Goal: Task Accomplishment & Management: Manage account settings

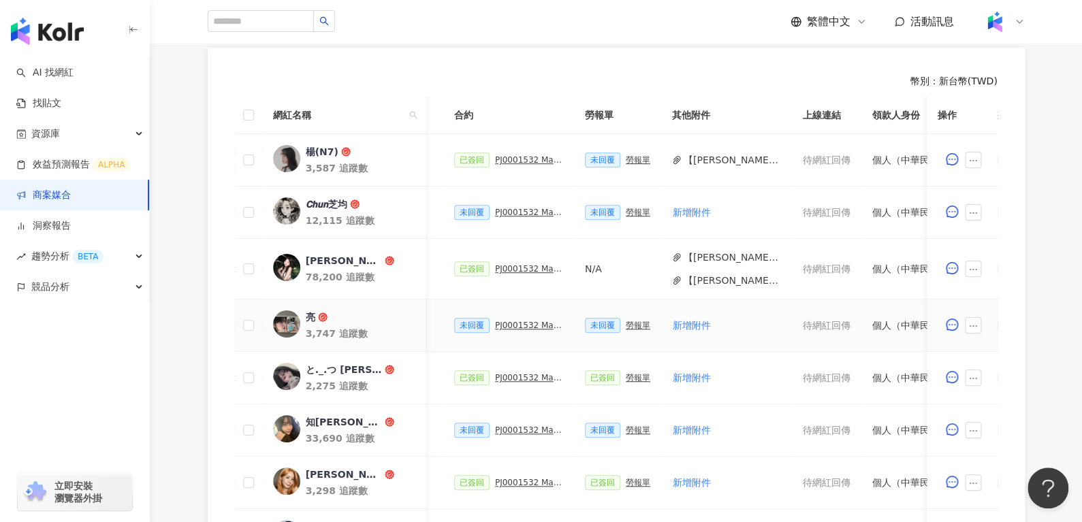
scroll to position [0, 362]
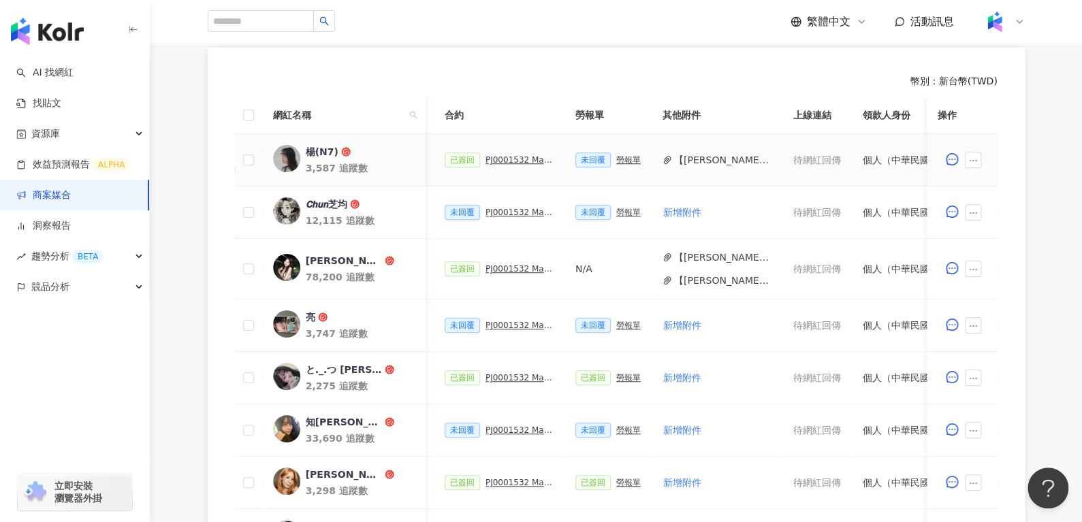
click at [499, 158] on div "PJ0001532 Maybelline_202506_skyhigh_小黑霸眼線液" at bounding box center [519, 160] width 68 height 10
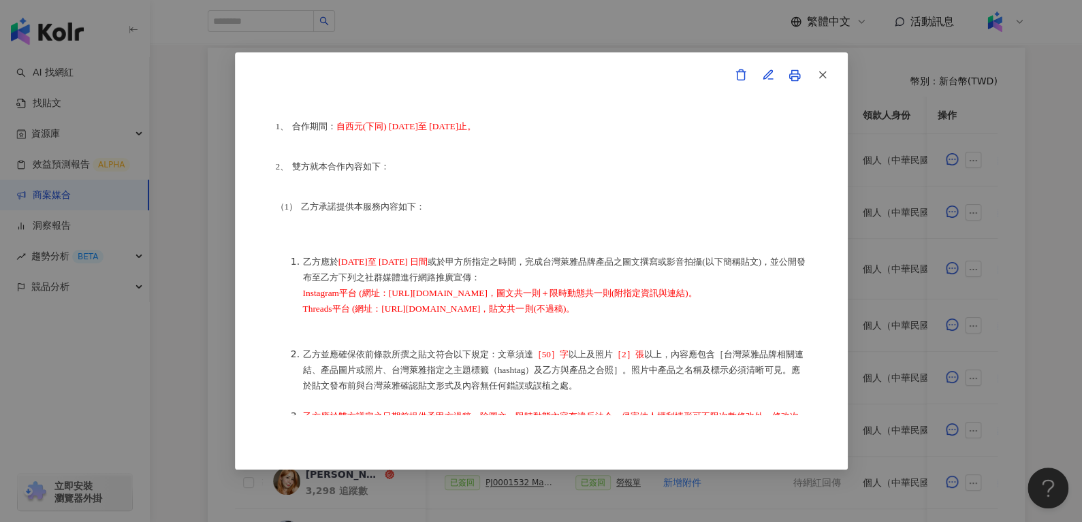
scroll to position [135, 0]
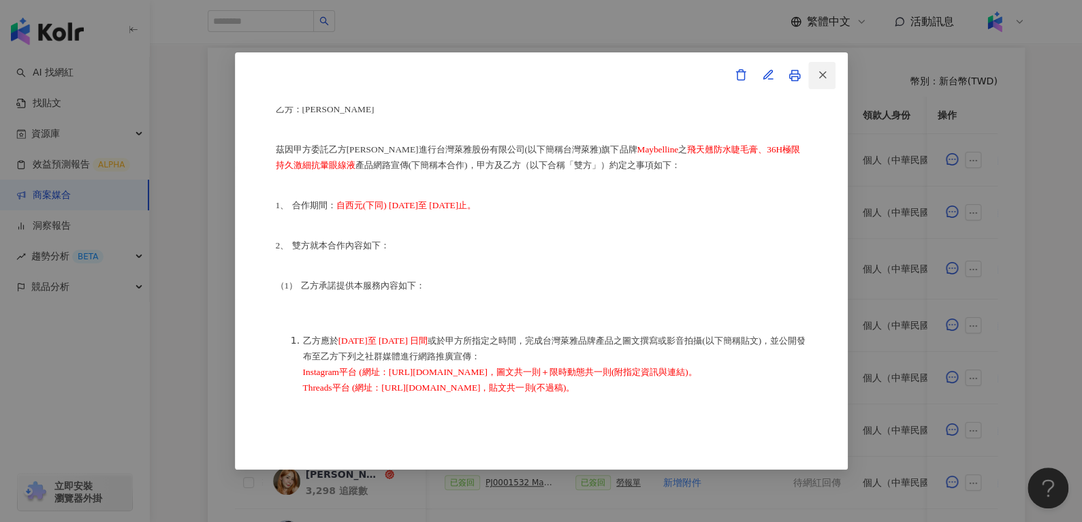
click at [826, 75] on icon "button" at bounding box center [822, 75] width 12 height 12
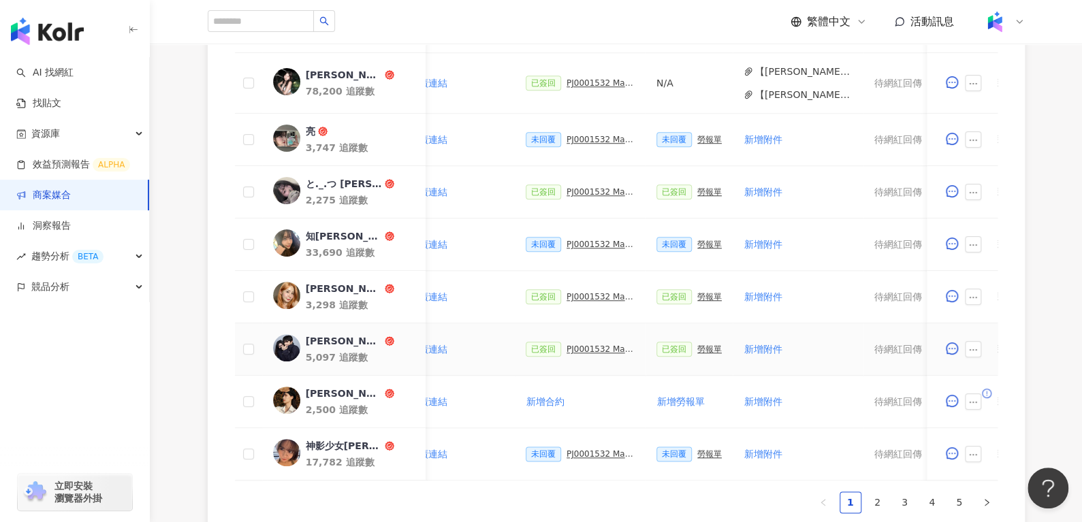
scroll to position [556, 0]
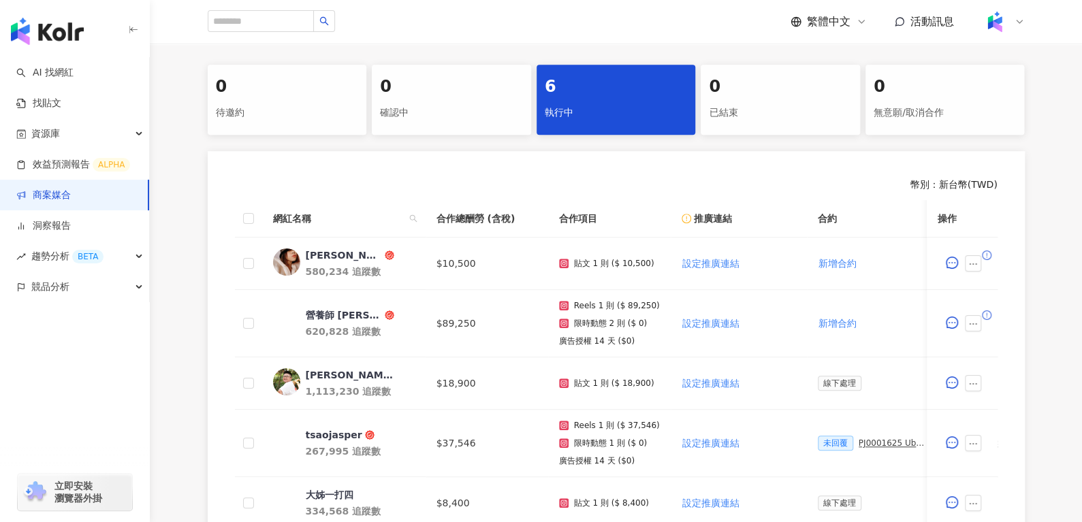
scroll to position [268, 0]
click at [340, 259] on div "AMBER李安柏" at bounding box center [344, 255] width 76 height 14
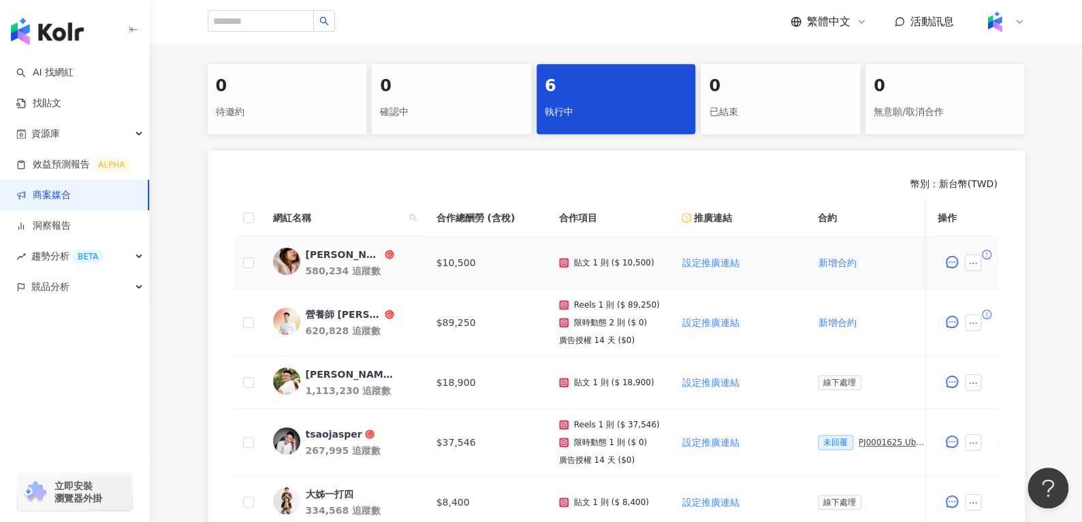
scroll to position [0, 0]
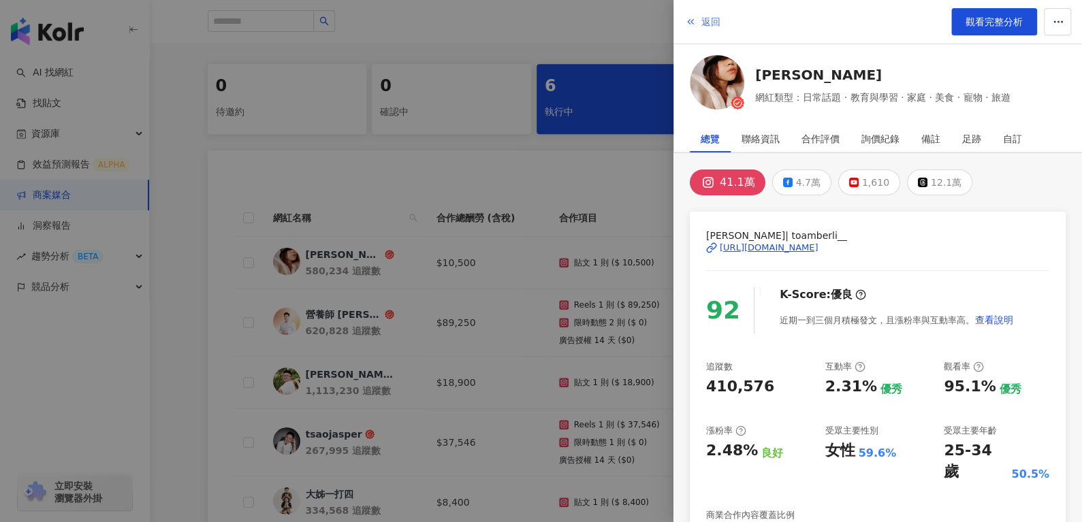
click at [707, 25] on span "返回" at bounding box center [710, 21] width 19 height 11
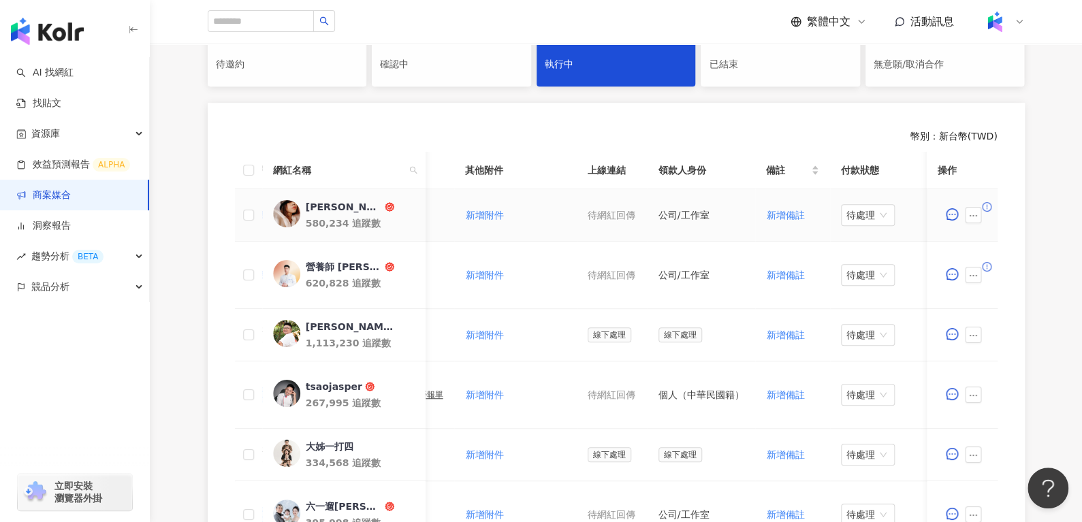
scroll to position [0, 598]
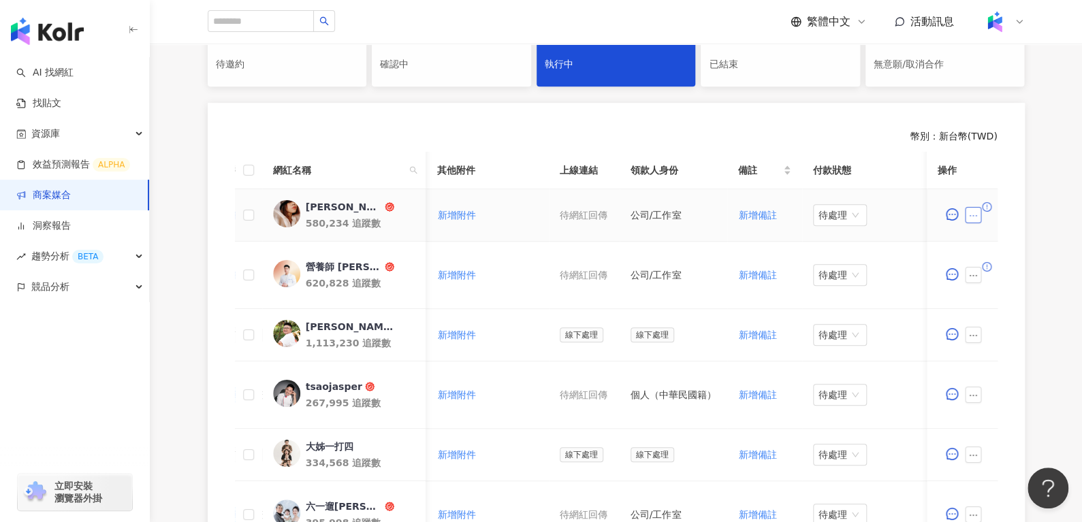
click at [968, 215] on icon "ellipsis" at bounding box center [973, 216] width 10 height 10
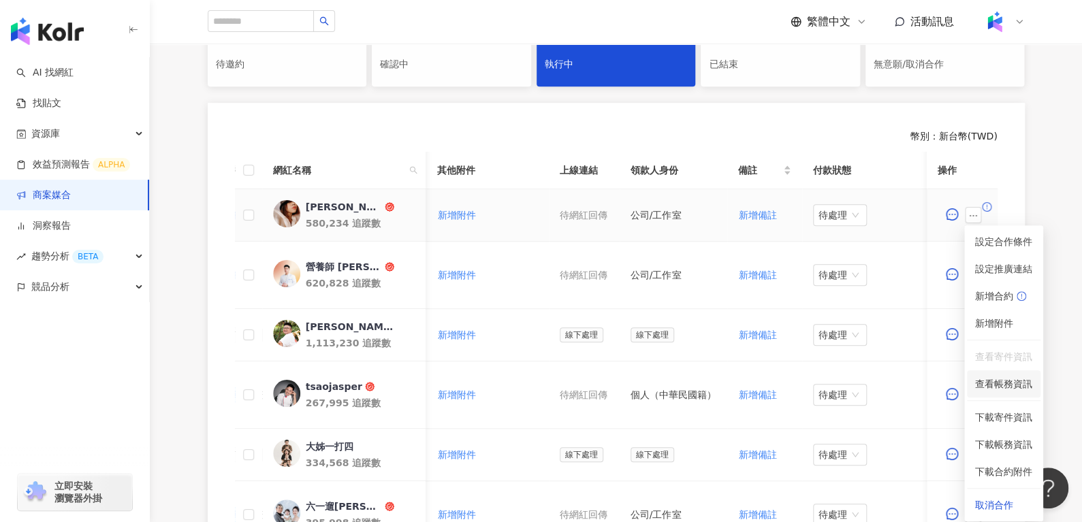
click at [979, 386] on span "查看帳務資訊" at bounding box center [1003, 383] width 57 height 15
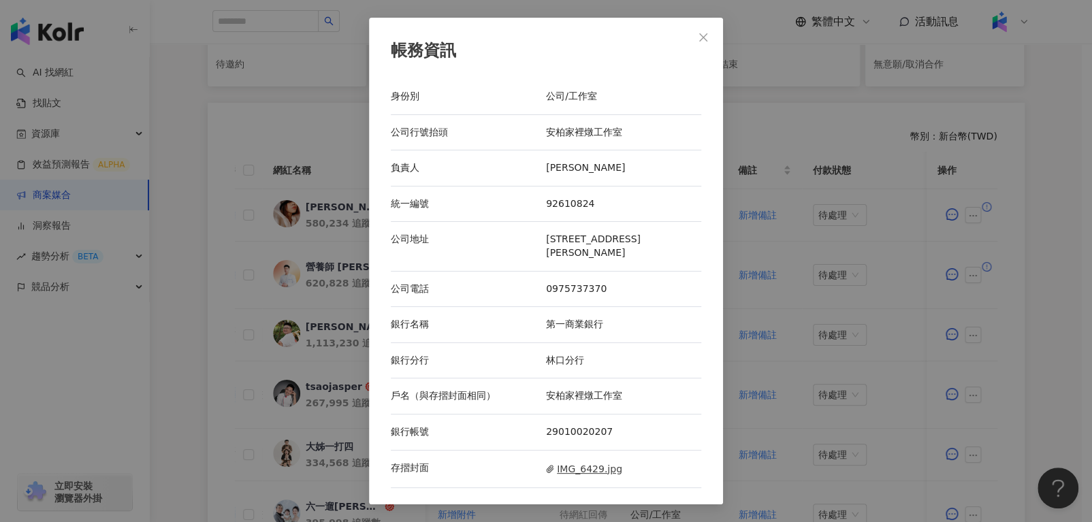
click at [557, 467] on span "IMG_6429.jpg" at bounding box center [584, 469] width 76 height 15
click at [702, 46] on button "Close" at bounding box center [703, 37] width 27 height 27
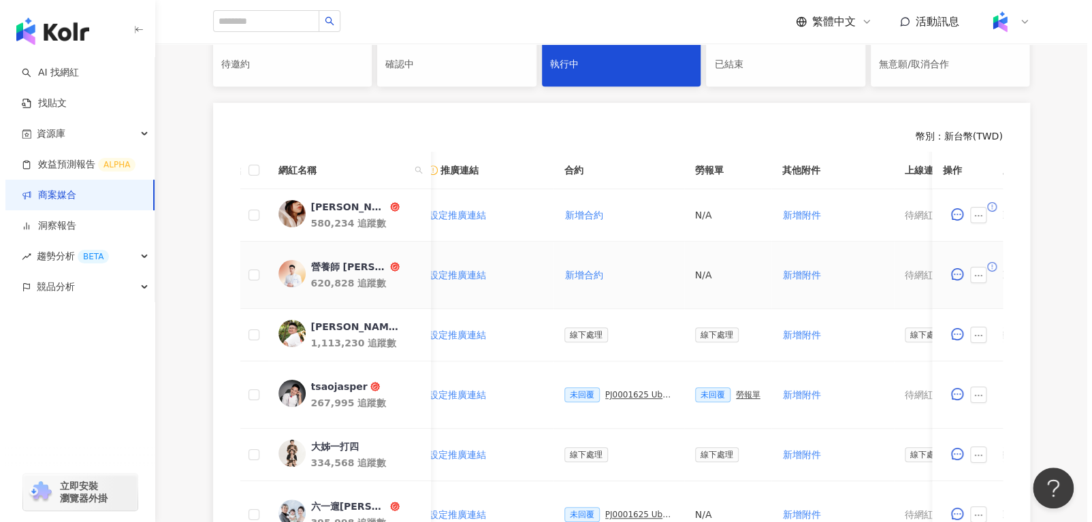
scroll to position [0, 260]
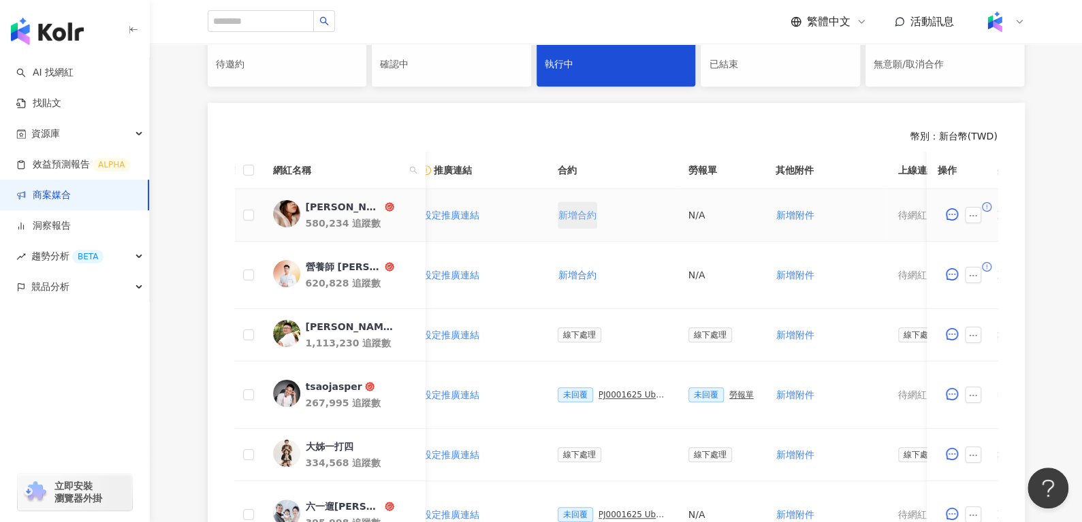
click at [563, 210] on span "新增合約" at bounding box center [577, 215] width 38 height 11
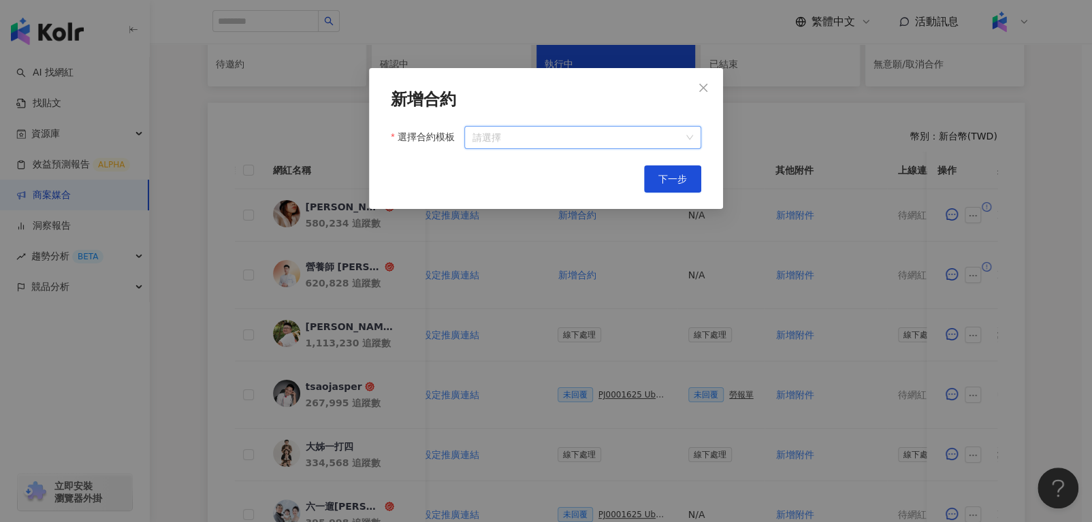
click at [674, 142] on input "選擇合約模板" at bounding box center [582, 138] width 221 height 22
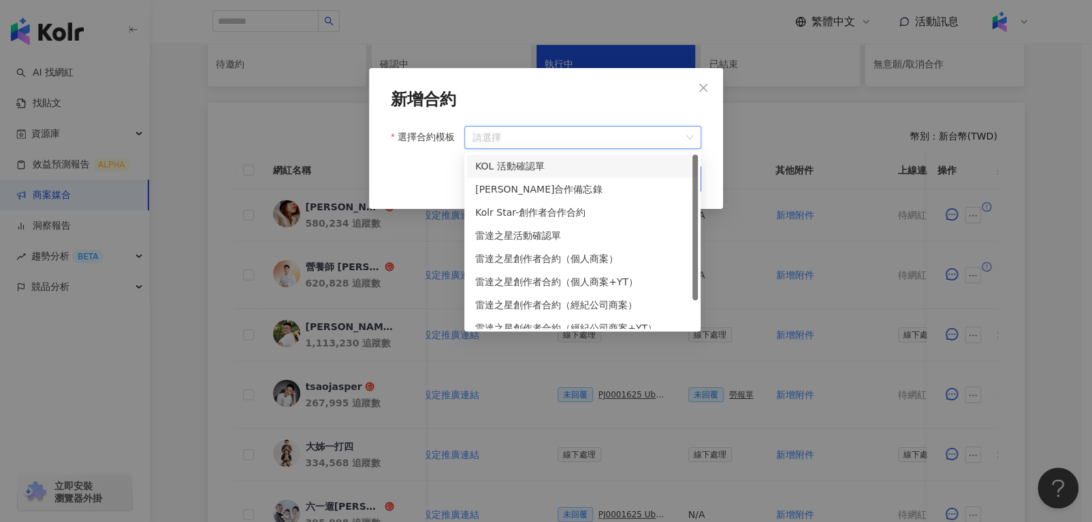
click at [529, 161] on div "KOL 活動確認單" at bounding box center [582, 166] width 214 height 15
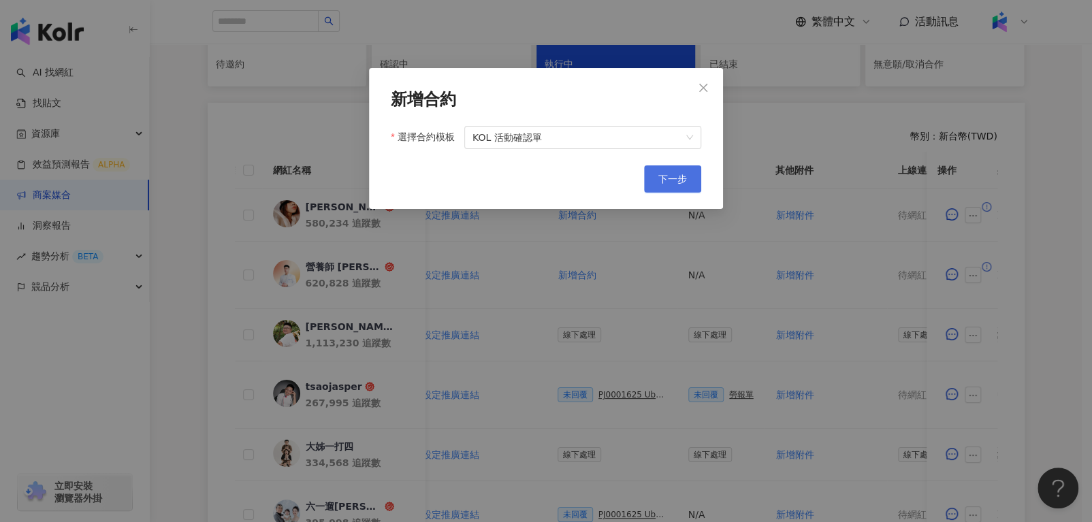
click at [657, 174] on button "下一步" at bounding box center [672, 178] width 57 height 27
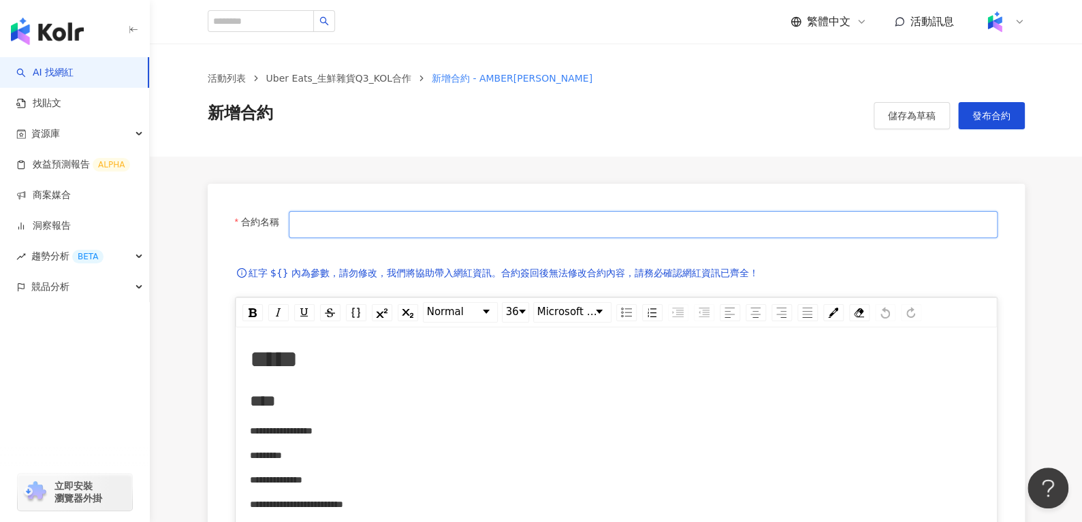
click at [585, 216] on input "合約名稱" at bounding box center [643, 224] width 708 height 27
type input "**********"
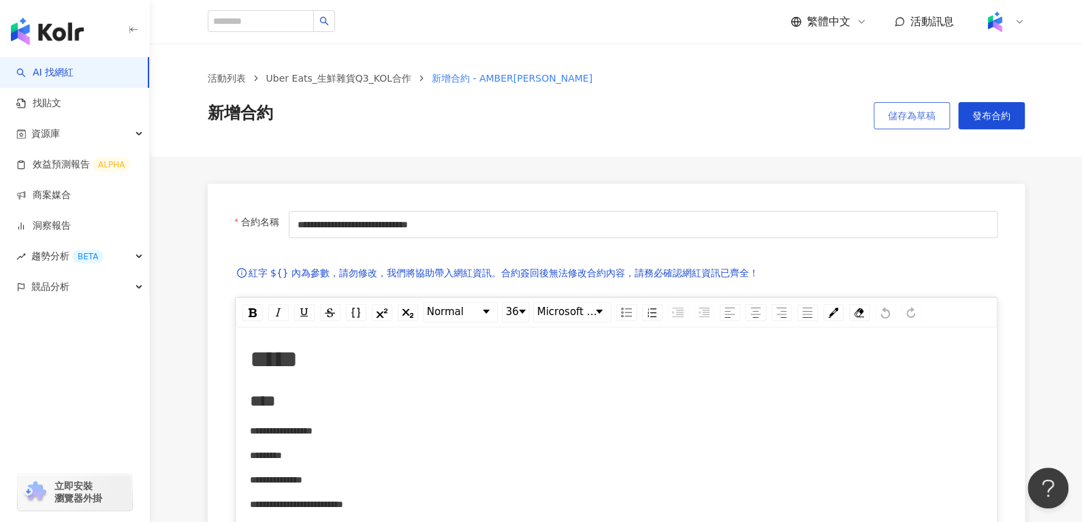
click at [892, 128] on button "儲存為草稿" at bounding box center [911, 115] width 76 height 27
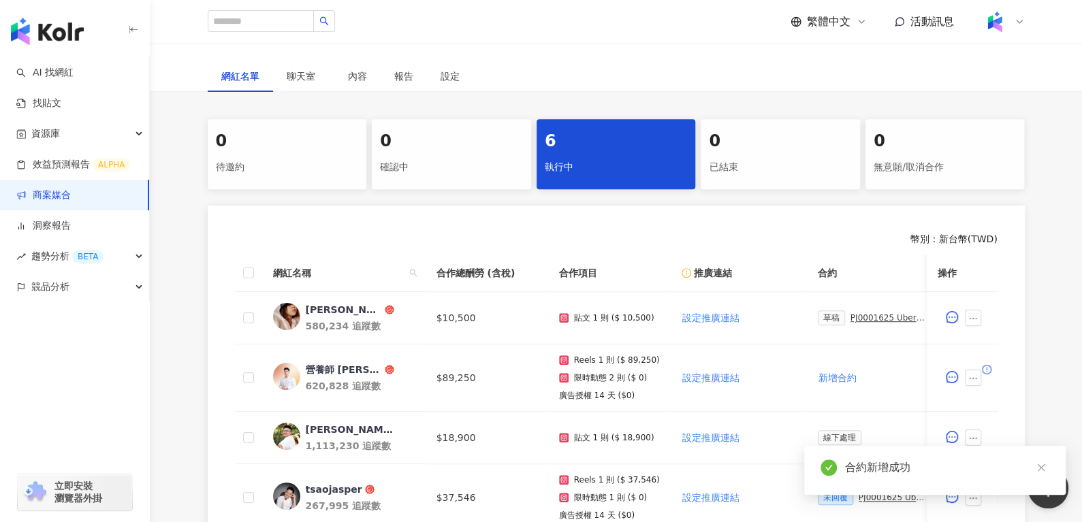
scroll to position [299, 0]
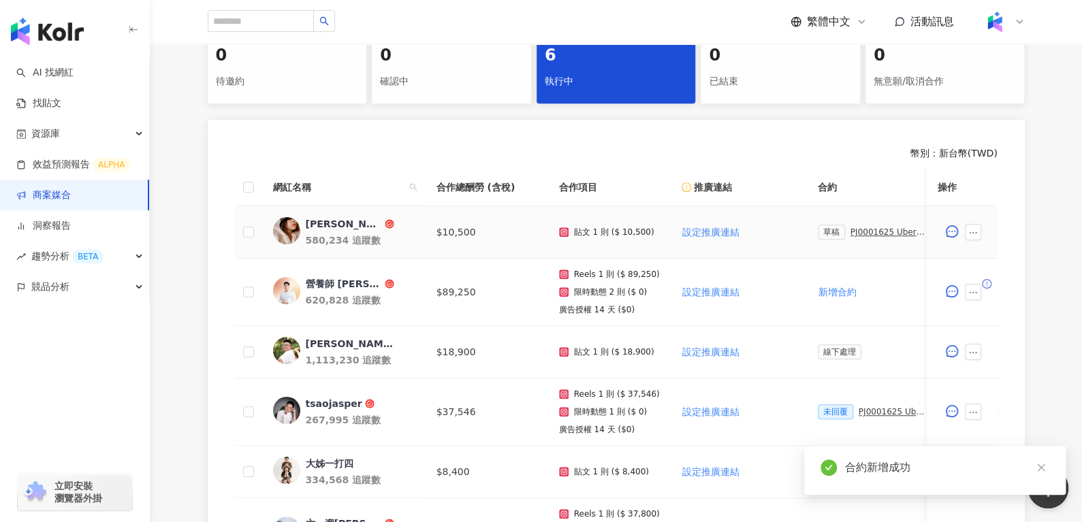
click at [852, 229] on div "PJ0001625 Uber Eats_生鮮雜貨Q3_KOL合作" at bounding box center [888, 232] width 76 height 10
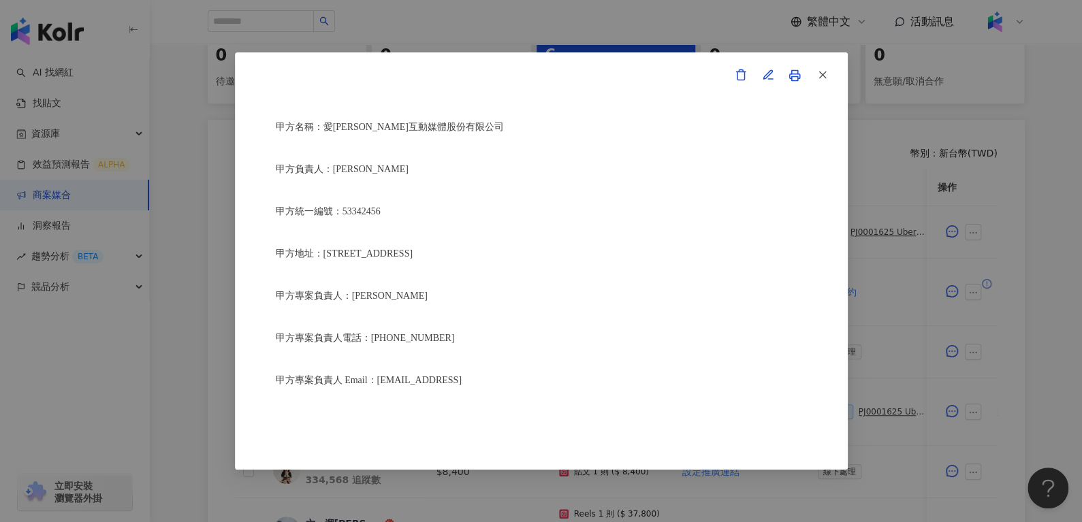
scroll to position [120, 0]
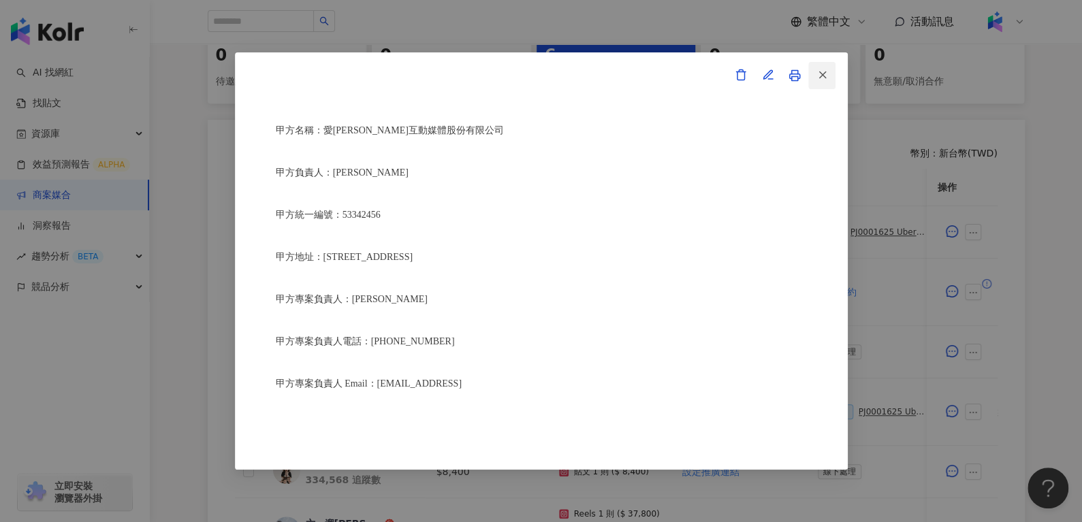
click at [808, 75] on button "button" at bounding box center [821, 75] width 27 height 27
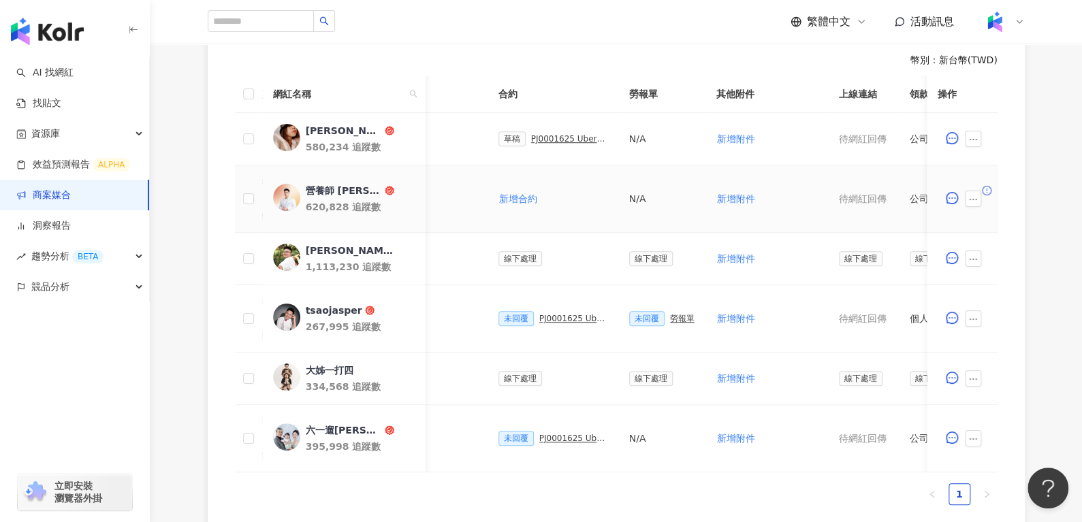
scroll to position [0, 320]
click at [540, 136] on div "PJ0001625 Uber Eats_生鮮雜貨Q3_KOL合作" at bounding box center [568, 139] width 76 height 10
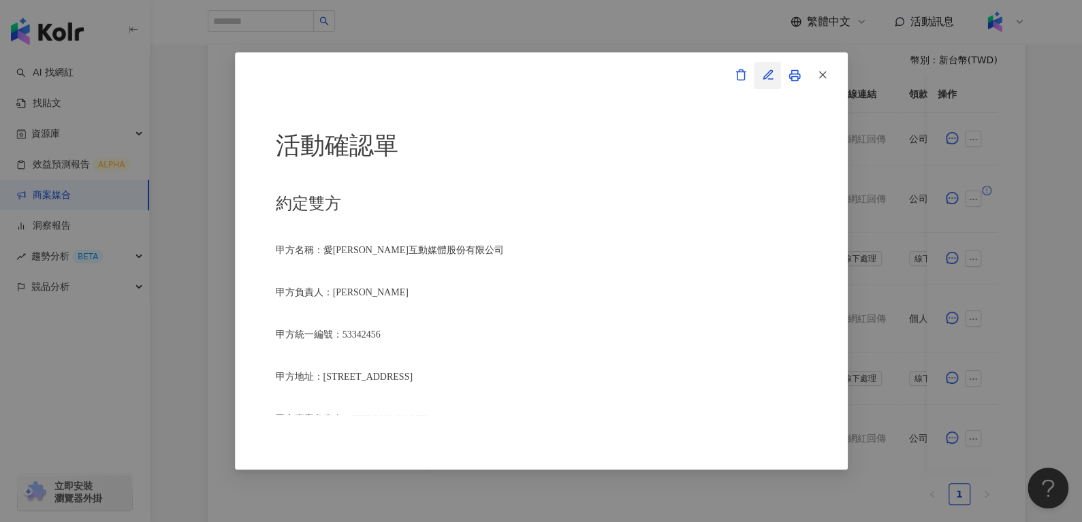
click at [769, 82] on span "button" at bounding box center [768, 74] width 12 height 14
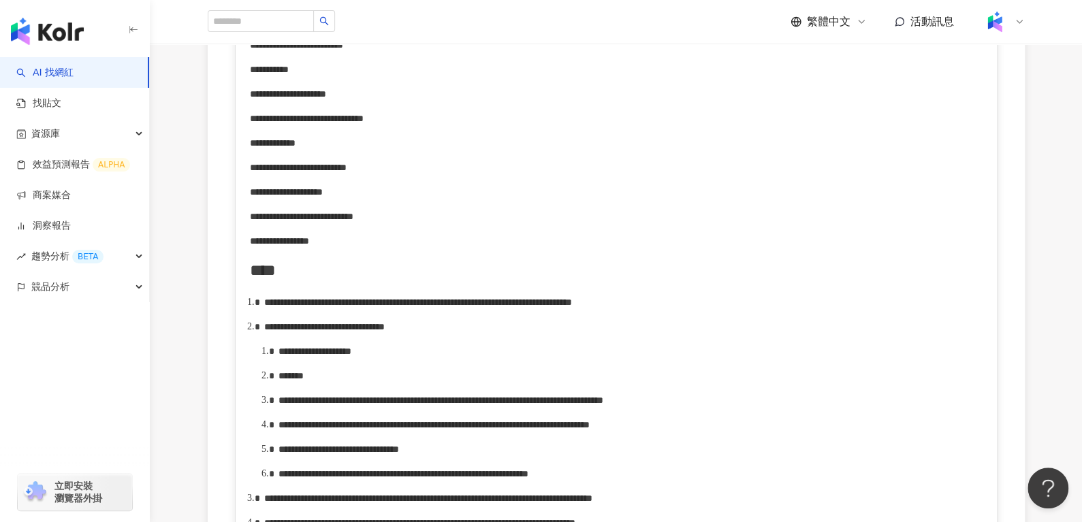
scroll to position [461, 0]
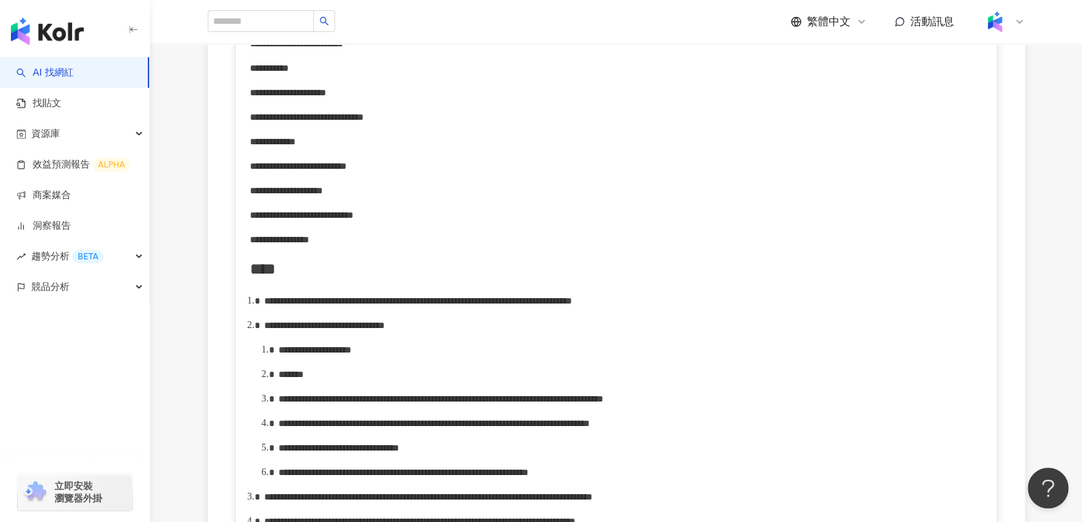
click at [380, 330] on span "**********" at bounding box center [324, 326] width 120 height 10
click at [385, 330] on span "**********" at bounding box center [324, 326] width 120 height 10
drag, startPoint x: 327, startPoint y: 379, endPoint x: 375, endPoint y: 377, distance: 48.4
click at [351, 355] on span "**********" at bounding box center [314, 350] width 73 height 10
drag, startPoint x: 322, startPoint y: 384, endPoint x: 410, endPoint y: 383, distance: 87.8
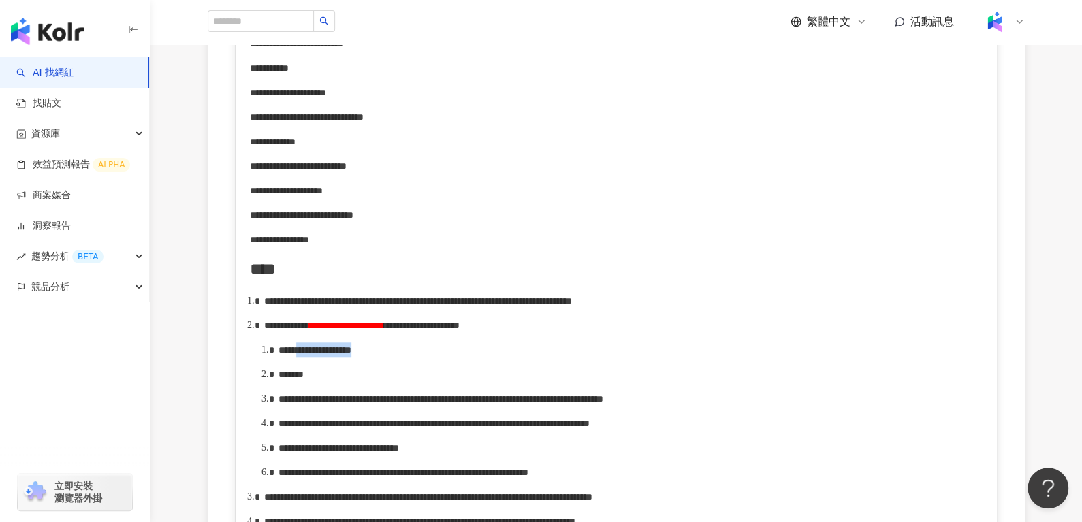
click at [351, 355] on span "**********" at bounding box center [314, 350] width 73 height 10
click at [342, 382] on div "*******" at bounding box center [630, 374] width 705 height 15
click at [399, 379] on span "**********" at bounding box center [403, 375] width 215 height 10
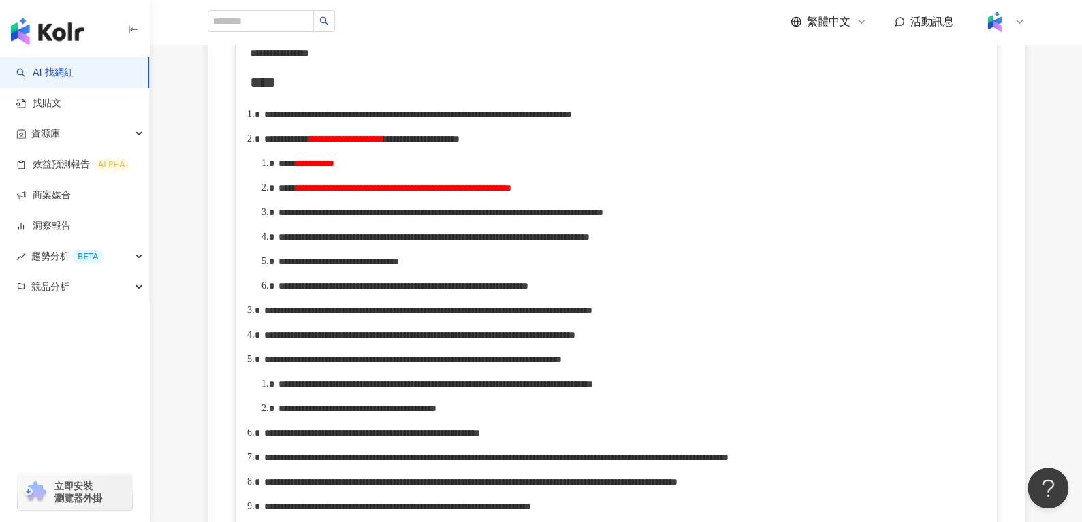
scroll to position [649, 0]
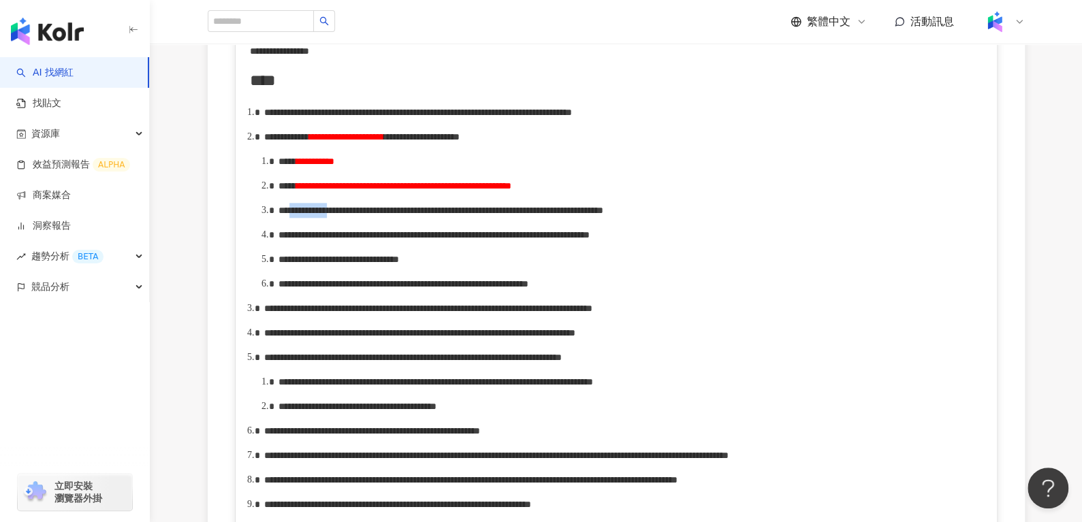
drag, startPoint x: 321, startPoint y: 244, endPoint x: 353, endPoint y: 241, distance: 32.1
click at [353, 215] on span "**********" at bounding box center [440, 211] width 325 height 10
drag, startPoint x: 398, startPoint y: 323, endPoint x: 416, endPoint y: 325, distance: 17.8
click at [399, 264] on span "**********" at bounding box center [338, 260] width 120 height 10
drag, startPoint x: 498, startPoint y: 236, endPoint x: 554, endPoint y: 237, distance: 56.5
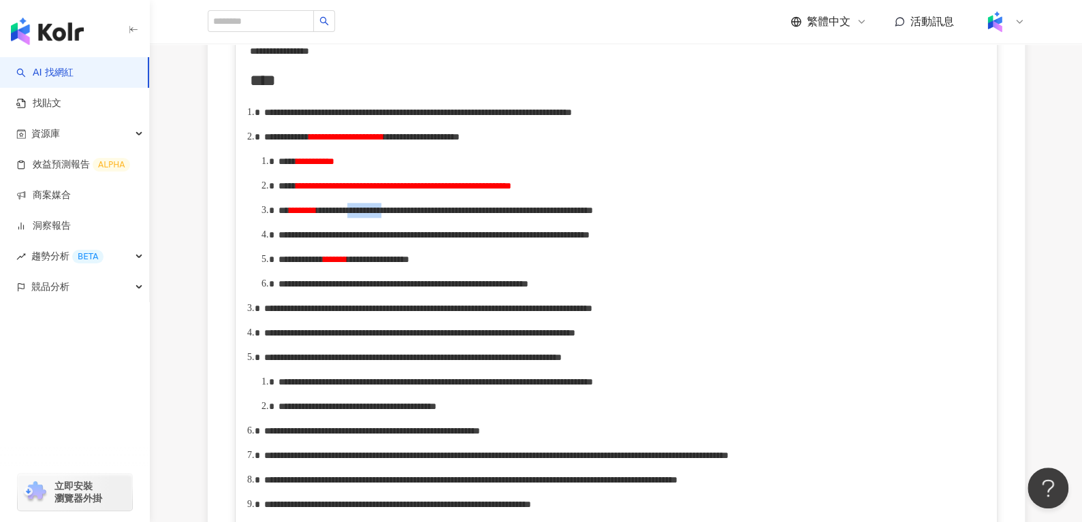
click at [554, 215] on span "**********" at bounding box center [455, 211] width 276 height 10
drag, startPoint x: 678, startPoint y: 287, endPoint x: 691, endPoint y: 287, distance: 12.9
click at [590, 240] on span "**********" at bounding box center [433, 235] width 311 height 10
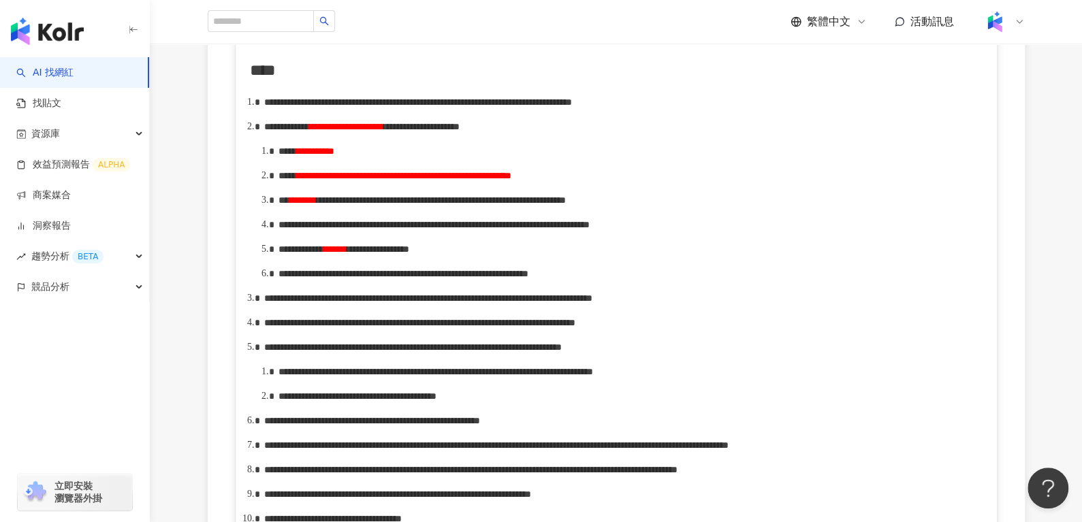
scroll to position [660, 0]
drag, startPoint x: 515, startPoint y: 338, endPoint x: 529, endPoint y: 339, distance: 14.3
click at [528, 278] on span "**********" at bounding box center [403, 273] width 250 height 10
click at [364, 278] on span "**********" at bounding box center [321, 273] width 86 height 10
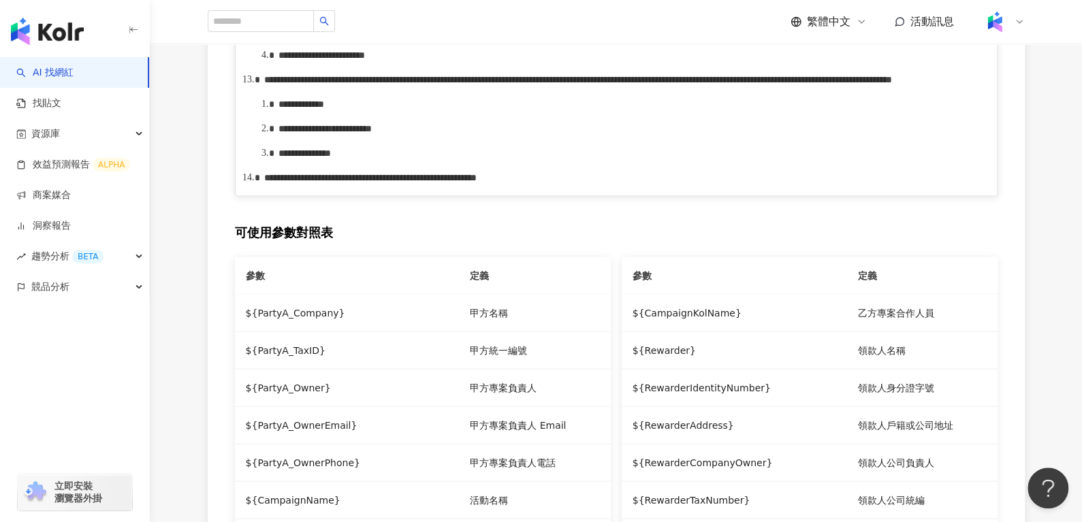
scroll to position [1269, 0]
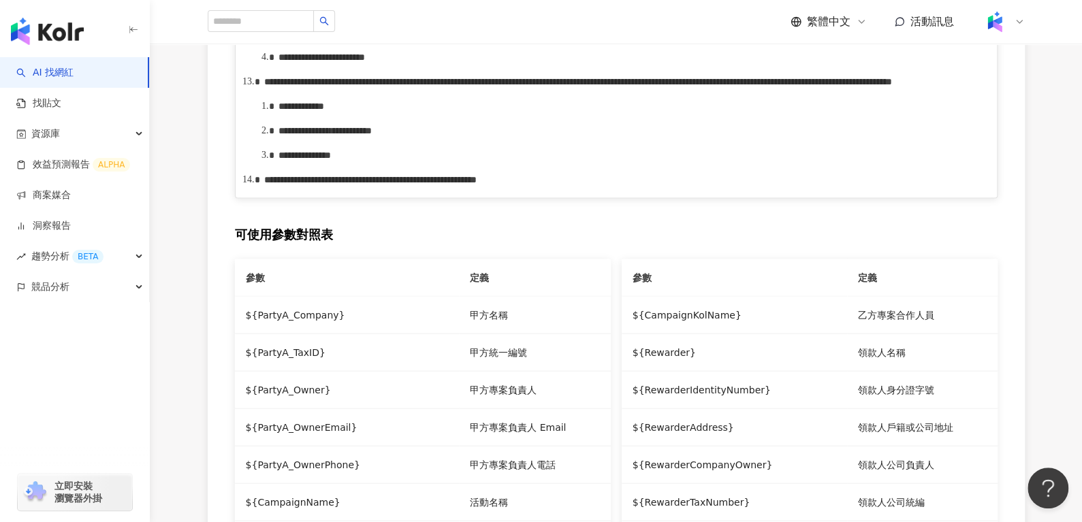
drag, startPoint x: 346, startPoint y: 145, endPoint x: 408, endPoint y: 143, distance: 62.7
drag, startPoint x: 624, startPoint y: 148, endPoint x: 681, endPoint y: 147, distance: 56.5
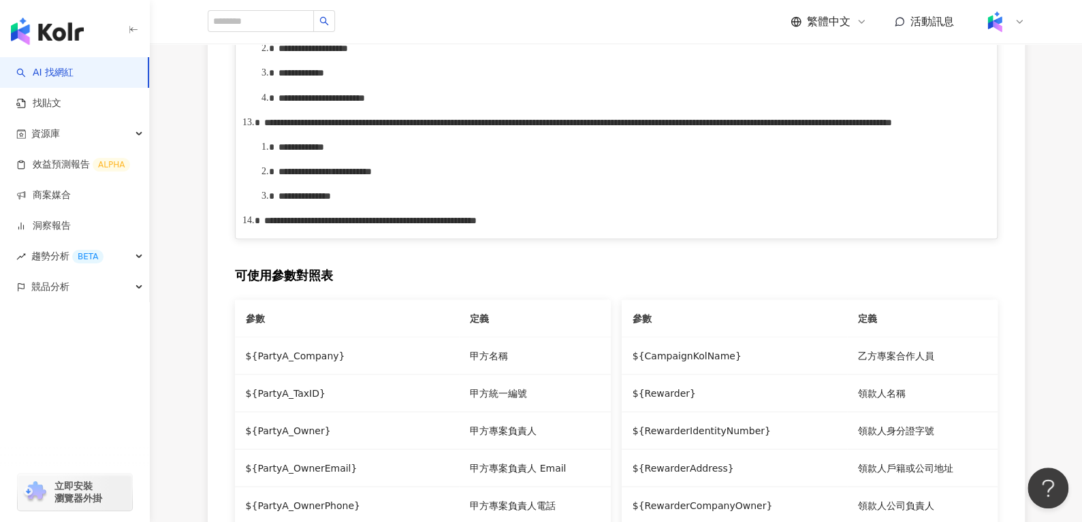
scroll to position [1225, 0]
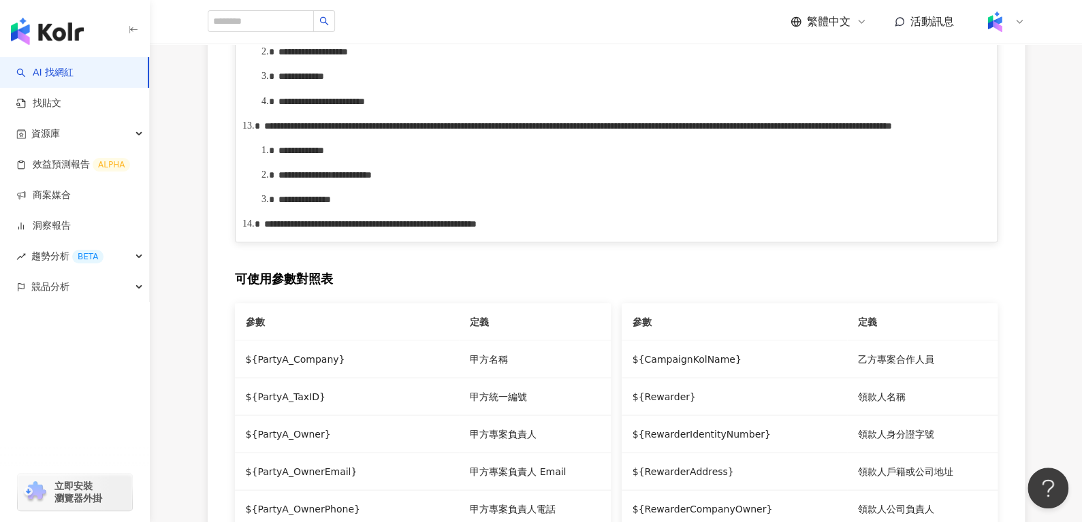
click at [442, 7] on span "**********" at bounding box center [422, 3] width 37 height 10
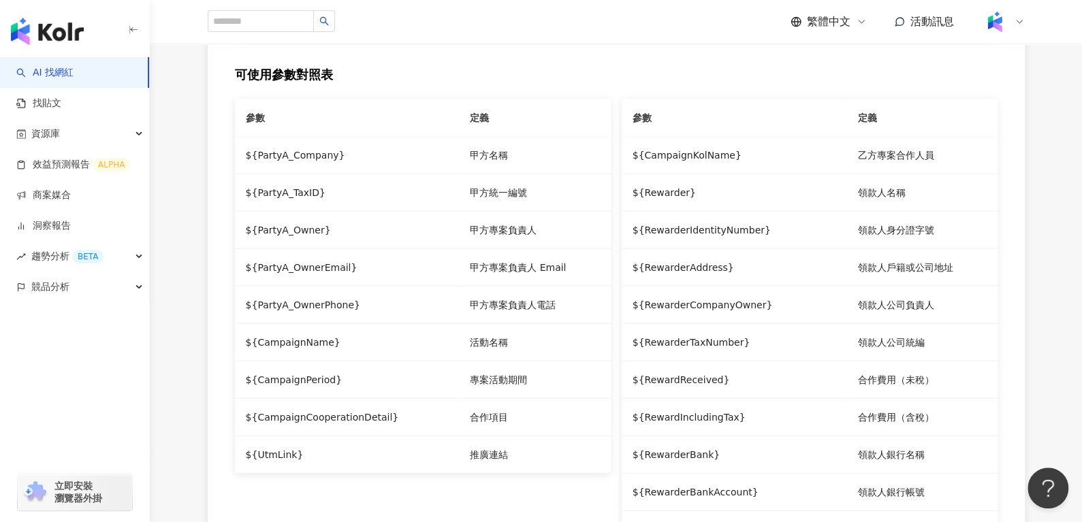
scroll to position [1430, 0]
drag, startPoint x: 625, startPoint y: 124, endPoint x: 756, endPoint y: 129, distance: 130.8
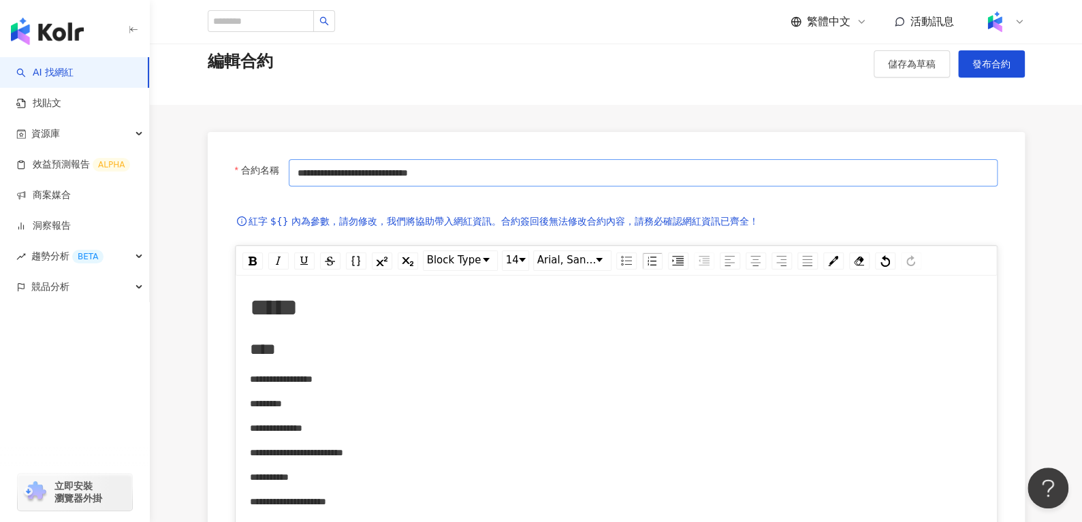
scroll to position [31, 0]
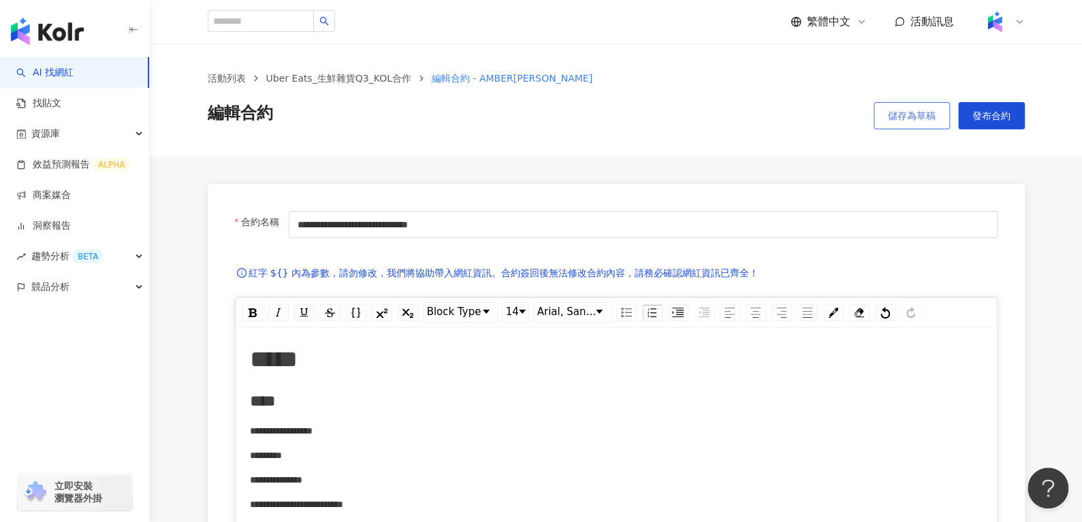
click at [908, 118] on span "儲存為草稿" at bounding box center [912, 115] width 48 height 11
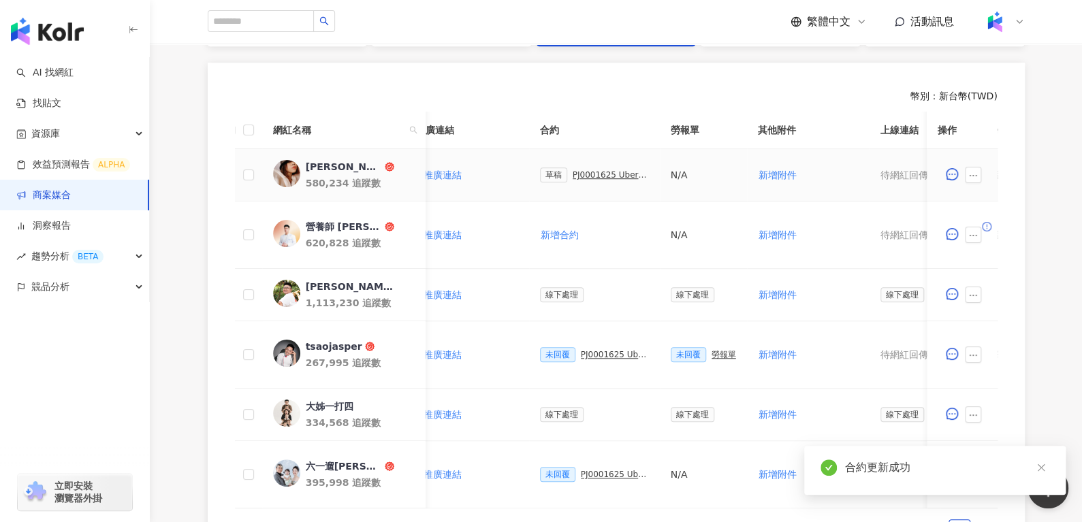
scroll to position [0, 285]
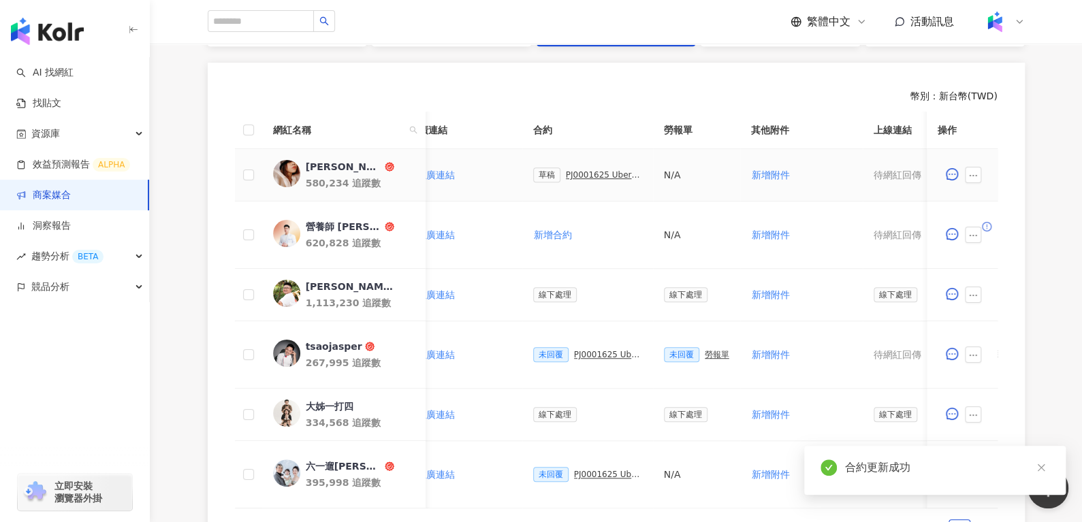
click at [620, 176] on div "PJ0001625 Uber Eats_生鮮雜貨Q3_KOL合作" at bounding box center [604, 175] width 76 height 10
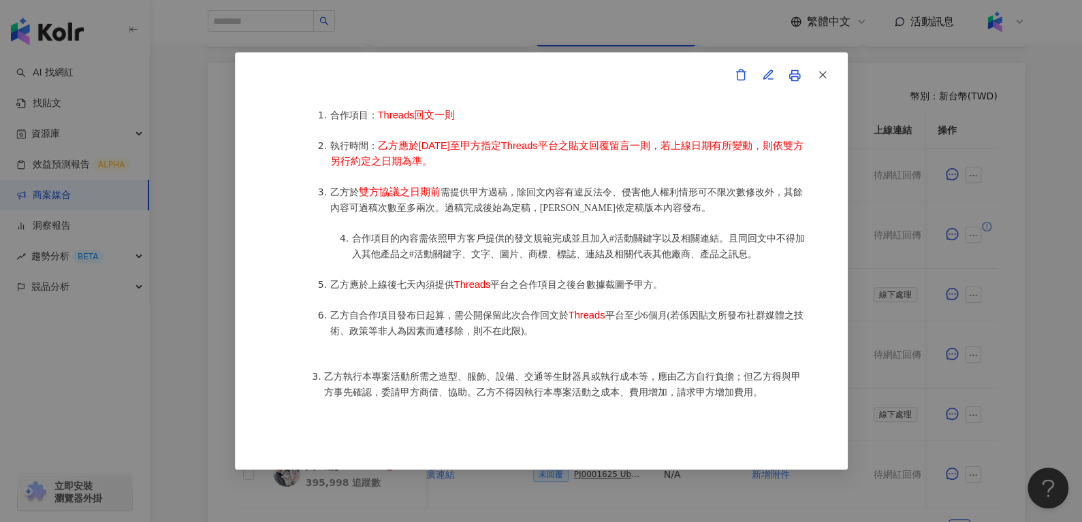
scroll to position [754, 0]
drag, startPoint x: 424, startPoint y: 272, endPoint x: 551, endPoint y: 271, distance: 127.3
click at [551, 275] on li "乙方應於上線後七天內須提供 Threads 平台之合作項目之後台數據截圖予甲方。" at bounding box center [568, 283] width 477 height 16
click at [556, 290] on ol "合作項目： Threads回文一則 執行時間： 乙方應於2025年9月25日至甲方指定Threads平台之貼文回覆留言一則，若上線日期有所變動，則依雙方另行約…" at bounding box center [555, 221] width 504 height 261
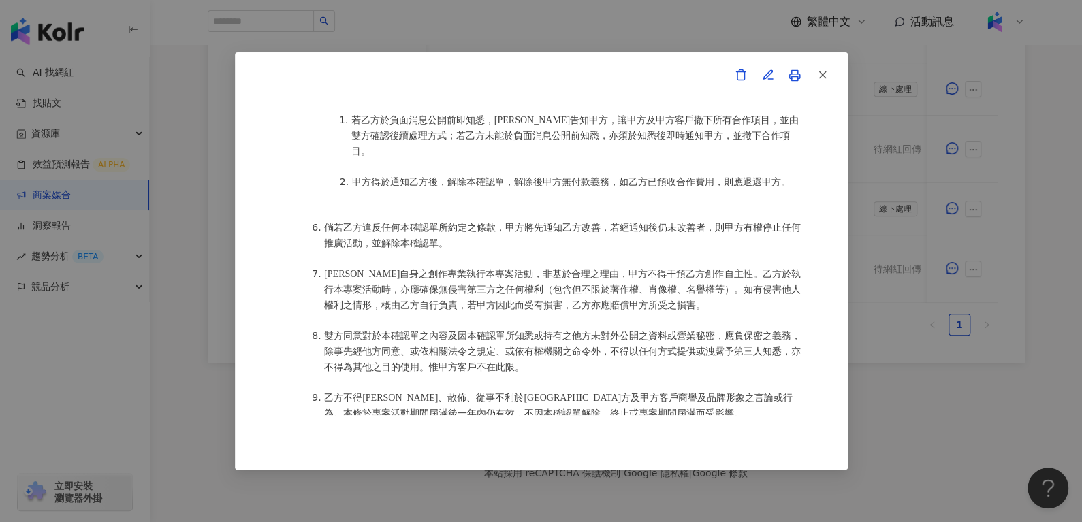
scroll to position [1097, 0]
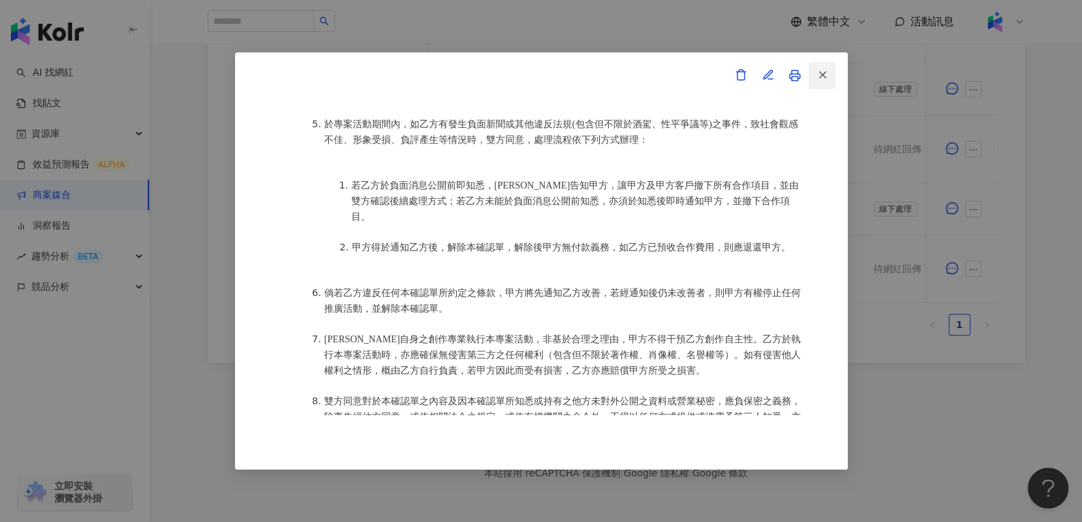
click at [828, 64] on button "button" at bounding box center [821, 75] width 27 height 27
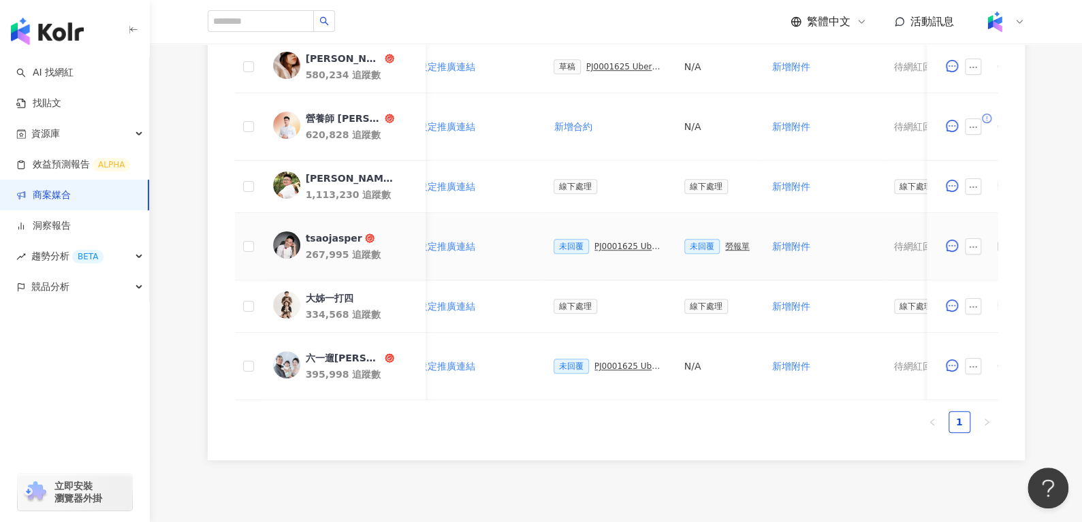
scroll to position [372, 0]
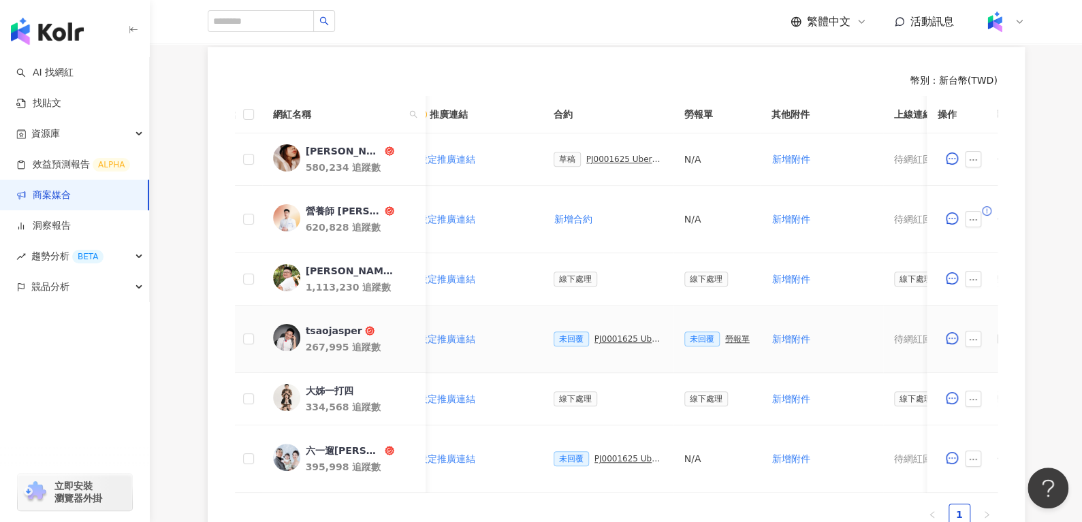
click at [332, 328] on div "tsaojasper" at bounding box center [333, 331] width 57 height 14
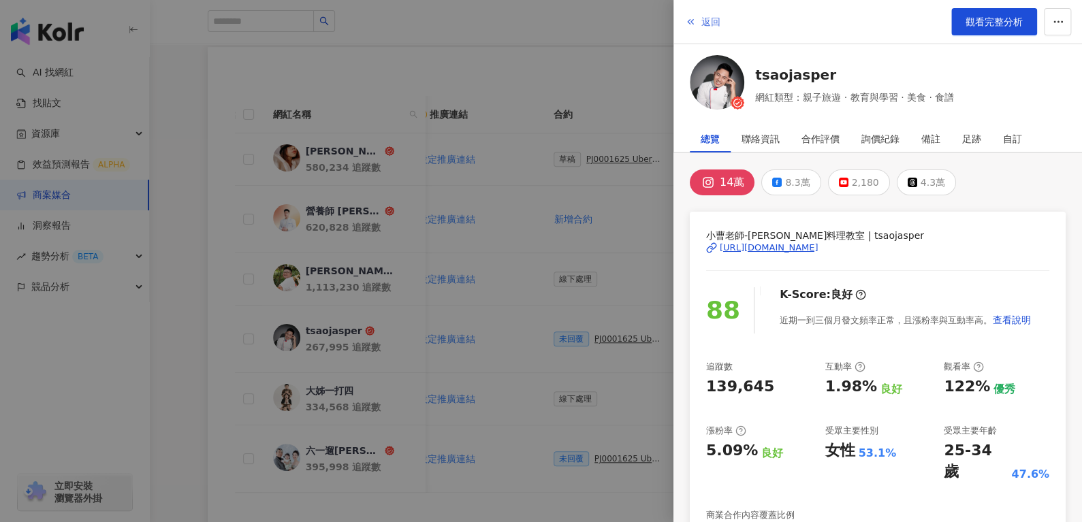
click at [712, 20] on span "返回" at bounding box center [710, 21] width 19 height 11
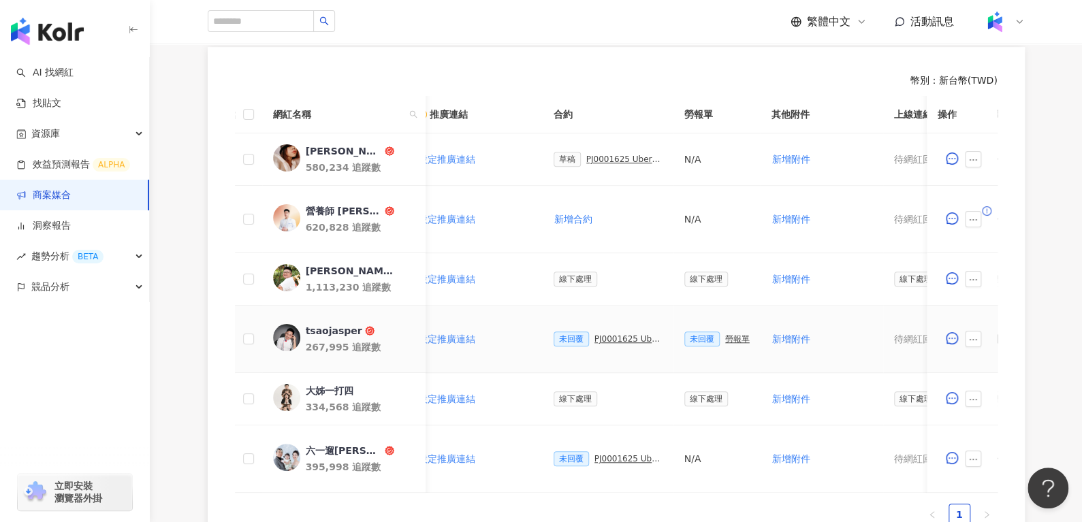
click at [596, 335] on div "PJ0001625 Uber Eats_生鮮雜貨Q3_KOL合作" at bounding box center [628, 339] width 68 height 10
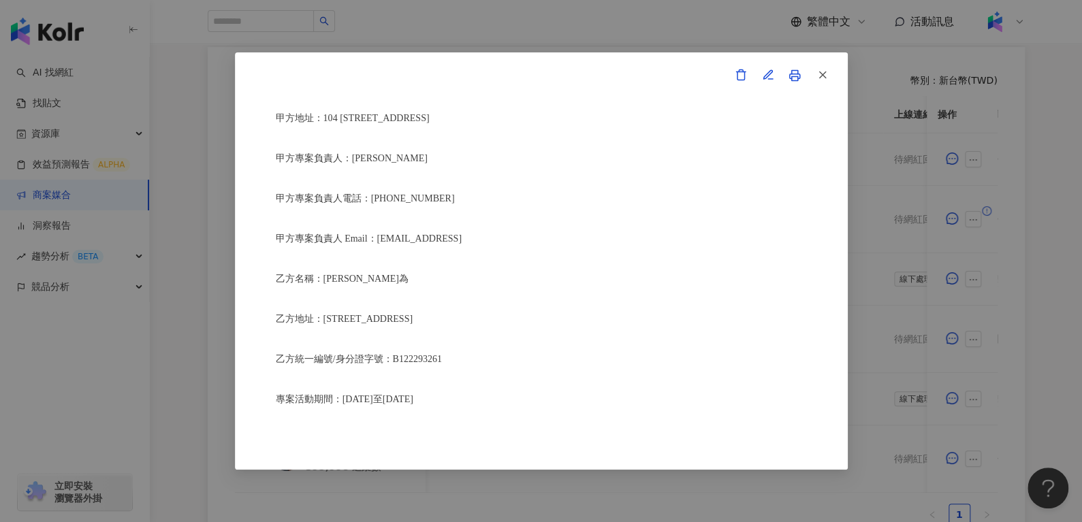
scroll to position [231, 0]
click at [833, 76] on button "button" at bounding box center [821, 75] width 27 height 27
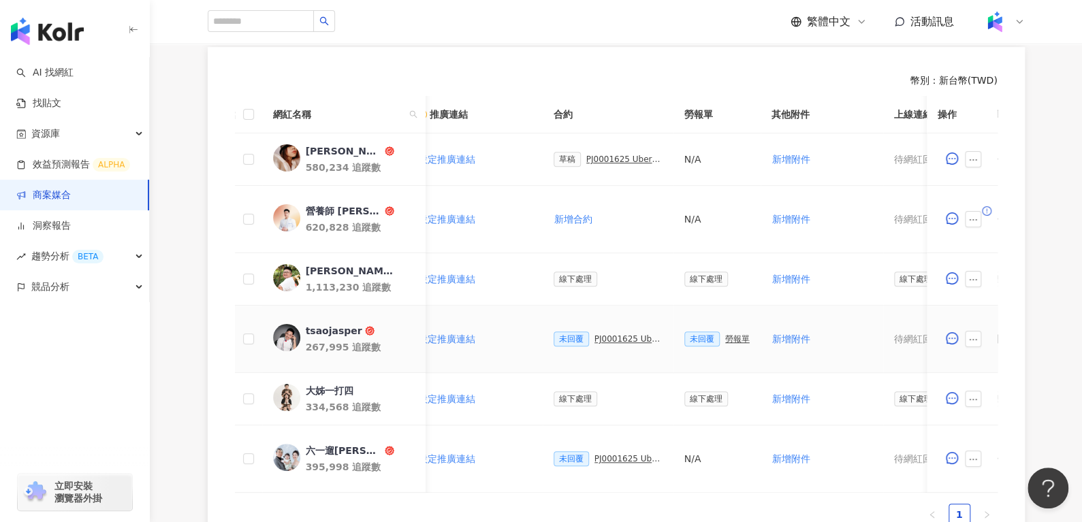
click at [340, 326] on div "tsaojasper" at bounding box center [333, 331] width 57 height 14
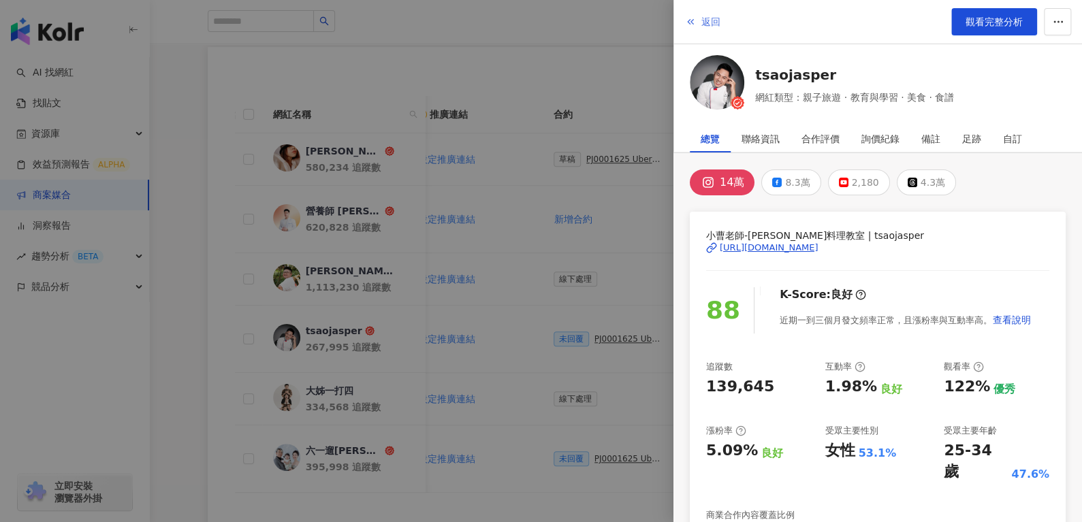
click at [709, 31] on button "返回" at bounding box center [702, 21] width 37 height 27
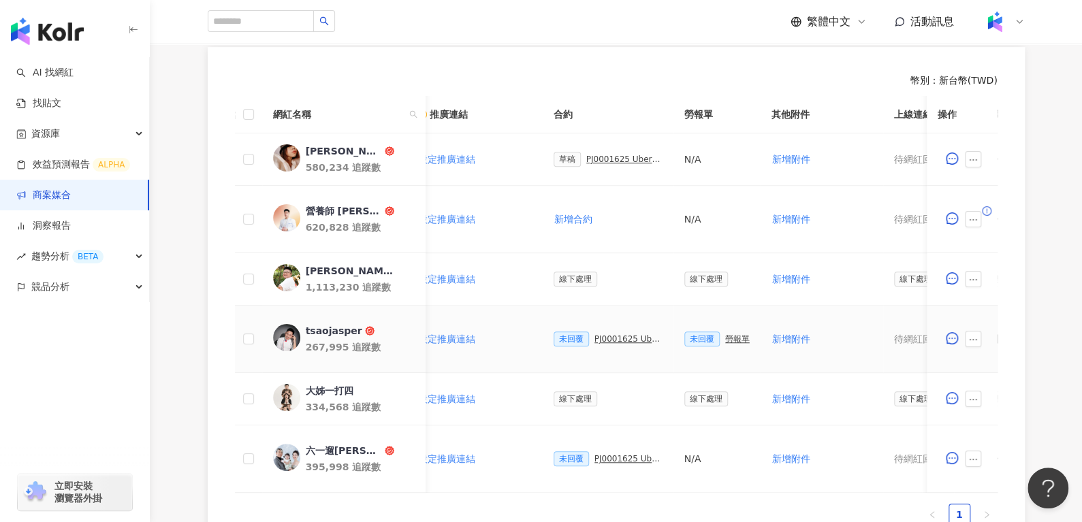
click at [600, 334] on div "PJ0001625 Uber Eats_生鮮雜貨Q3_KOL合作" at bounding box center [628, 339] width 68 height 10
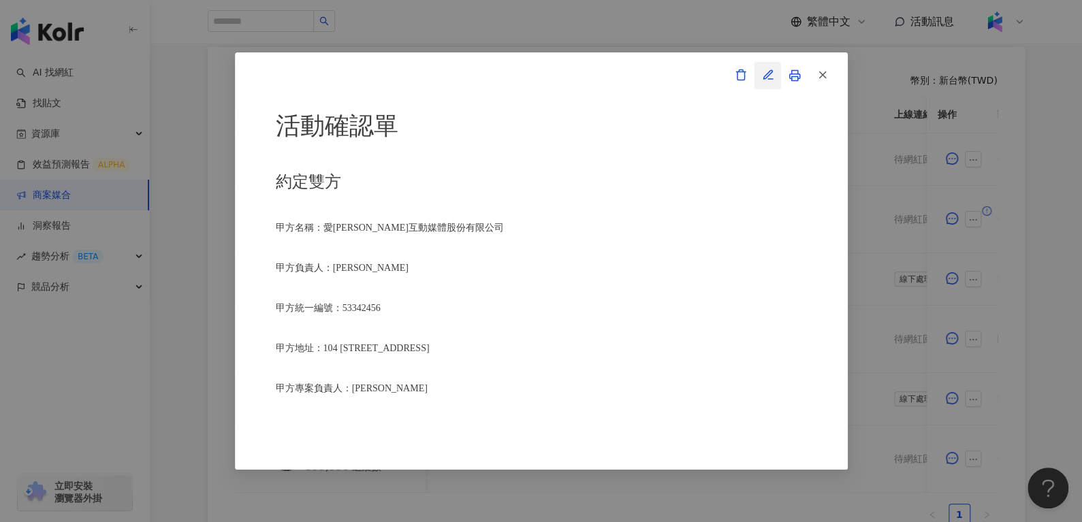
click at [760, 79] on button "button" at bounding box center [767, 75] width 27 height 27
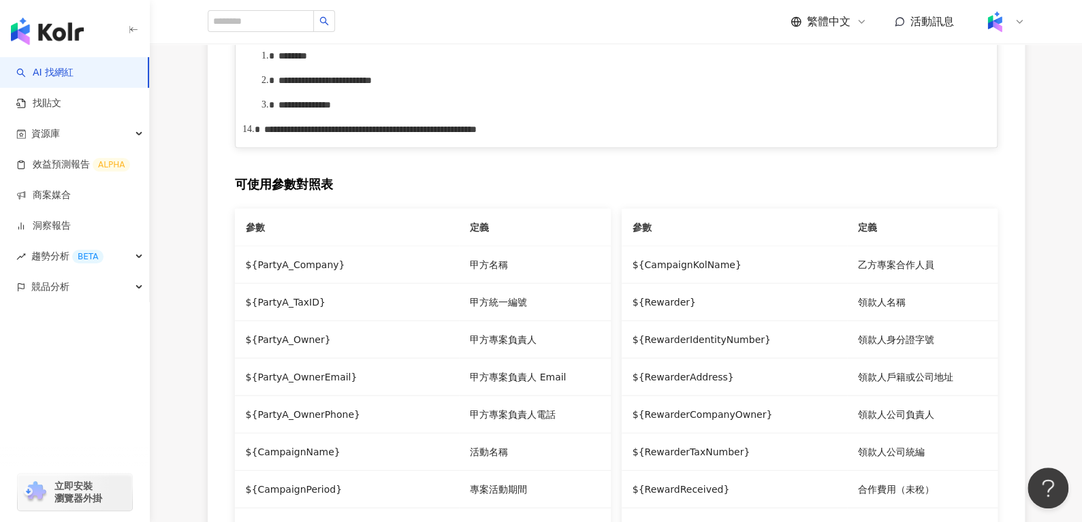
scroll to position [1417, 0]
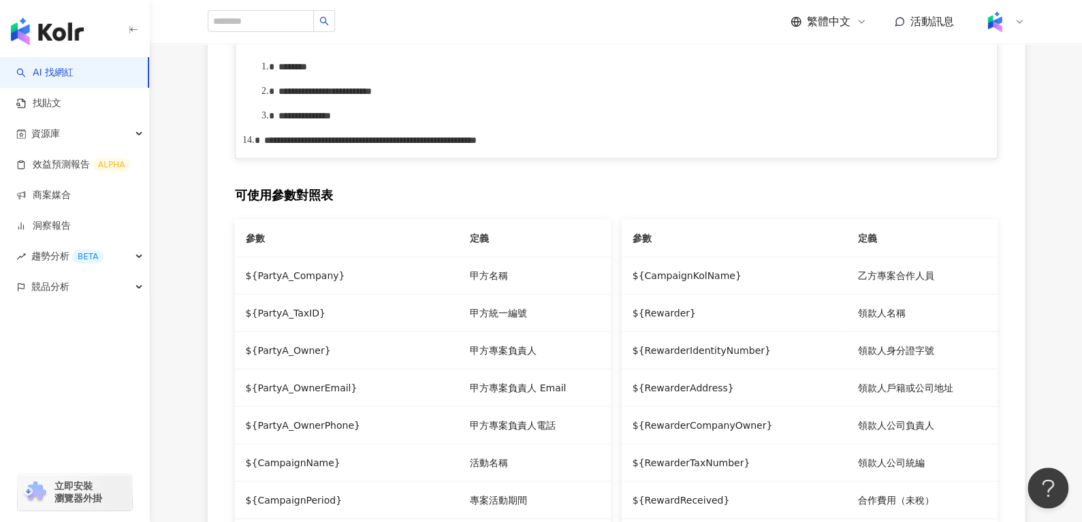
click at [476, 32] on span "**********" at bounding box center [437, 27] width 78 height 10
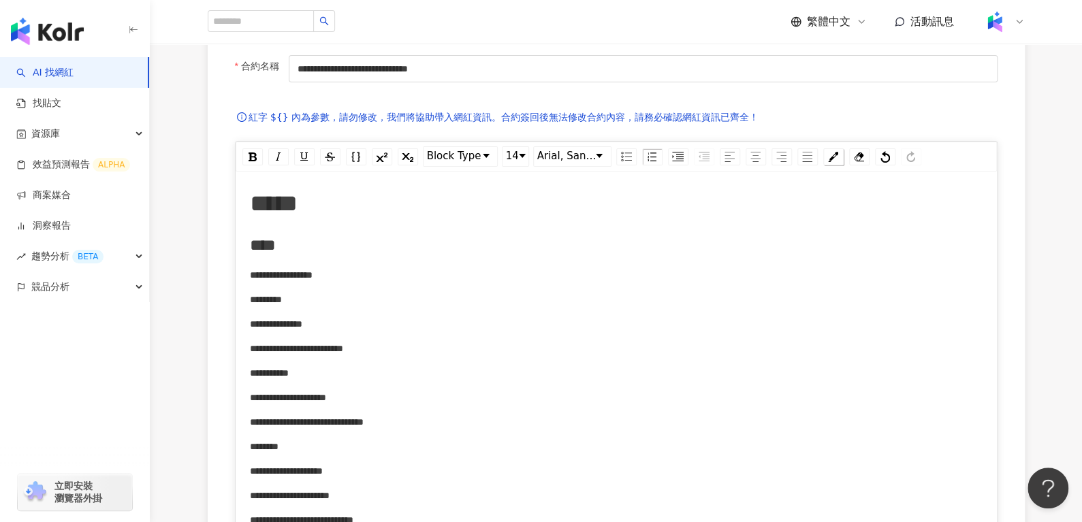
scroll to position [0, 0]
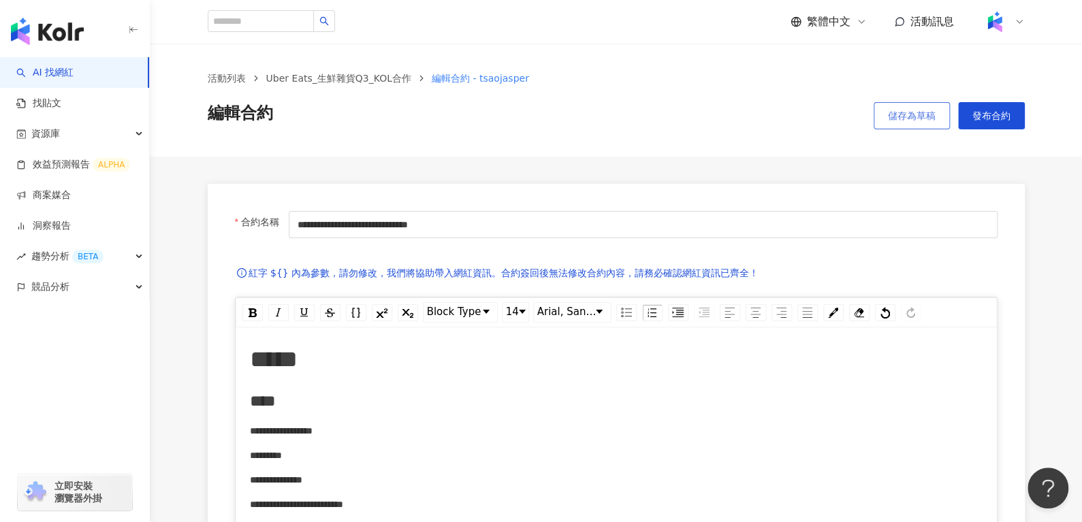
click at [898, 116] on span "儲存為草稿" at bounding box center [912, 115] width 48 height 11
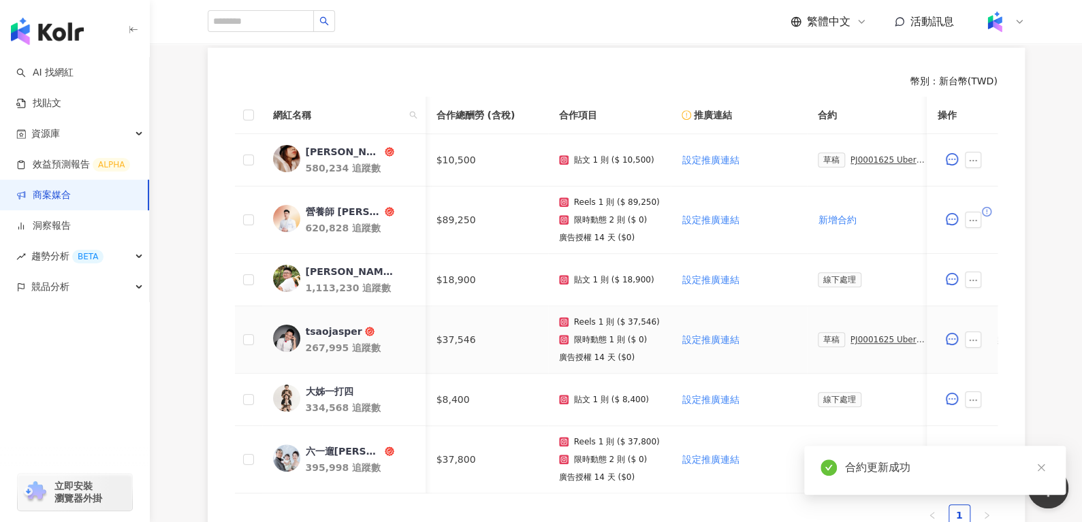
scroll to position [0, 189]
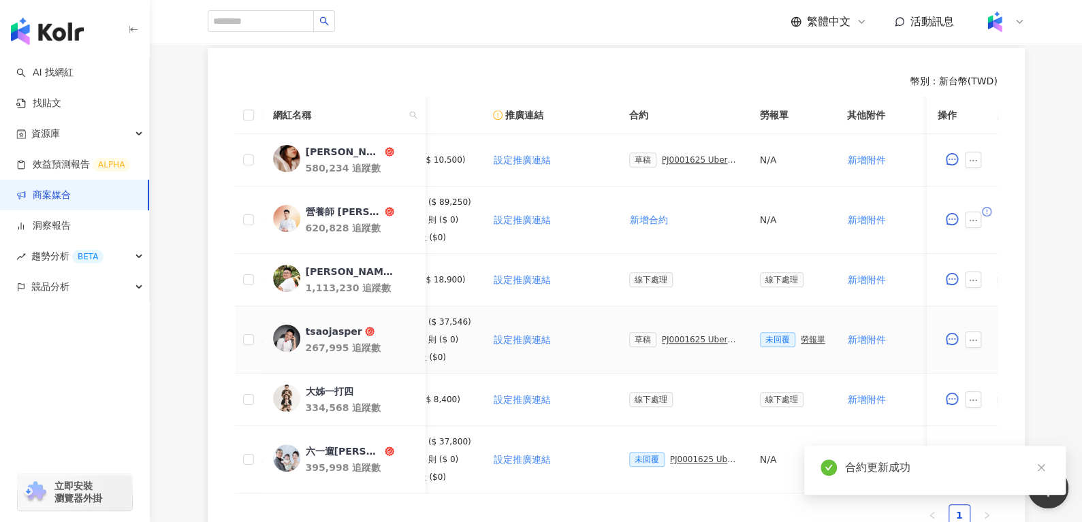
click at [672, 335] on div "PJ0001625 Uber Eats_生鮮雜貨Q3_KOL合作" at bounding box center [700, 340] width 76 height 10
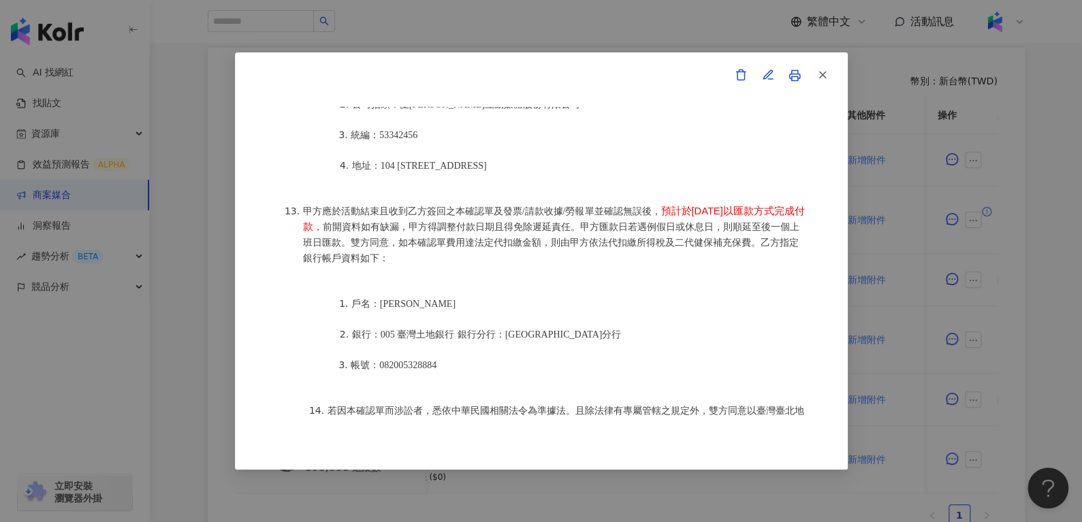
scroll to position [1824, 0]
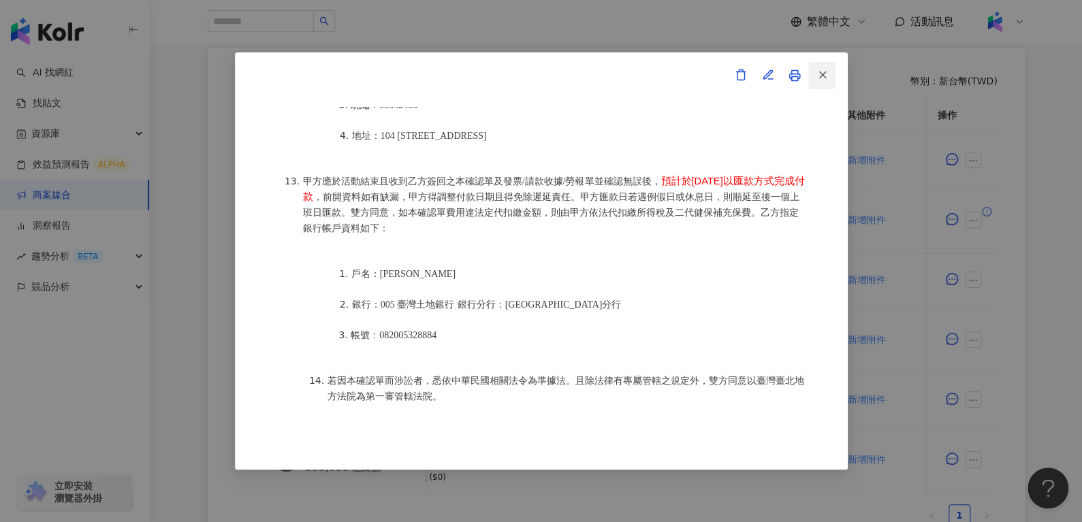
click at [821, 78] on icon "button" at bounding box center [822, 75] width 12 height 12
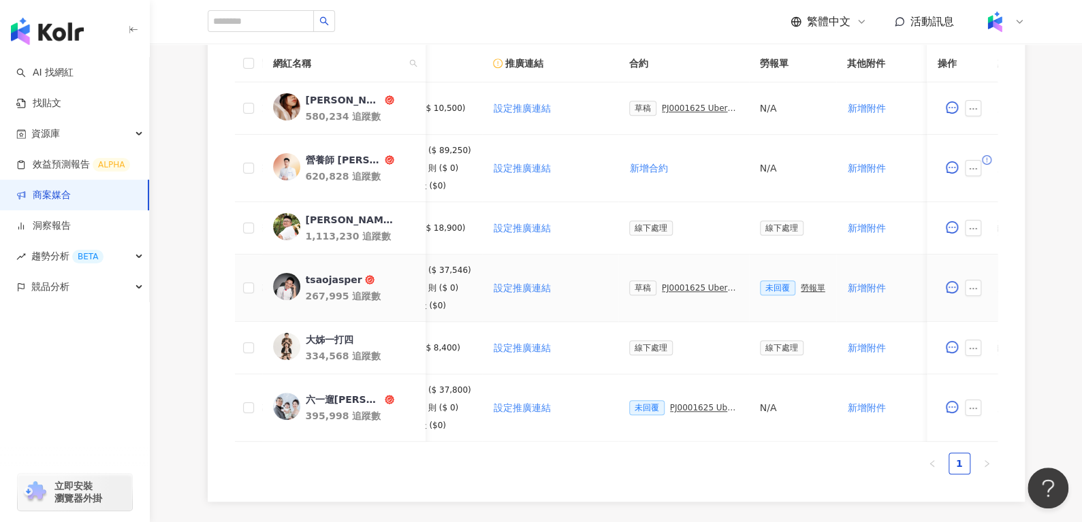
scroll to position [423, 0]
click at [325, 221] on div "jimmy.psd" at bounding box center [349, 220] width 89 height 14
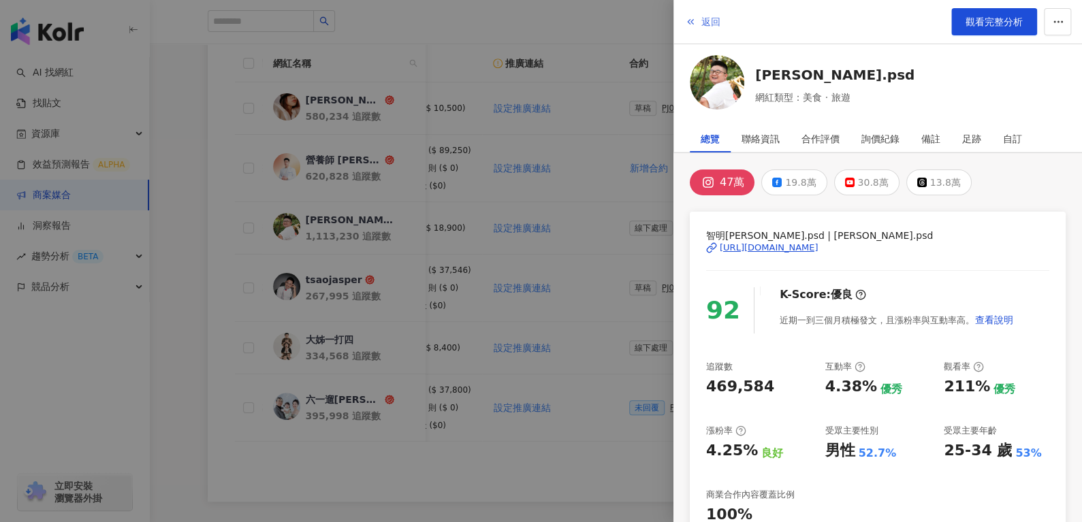
drag, startPoint x: 701, startPoint y: 21, endPoint x: 709, endPoint y: 24, distance: 8.0
click at [709, 24] on span "返回" at bounding box center [710, 21] width 19 height 11
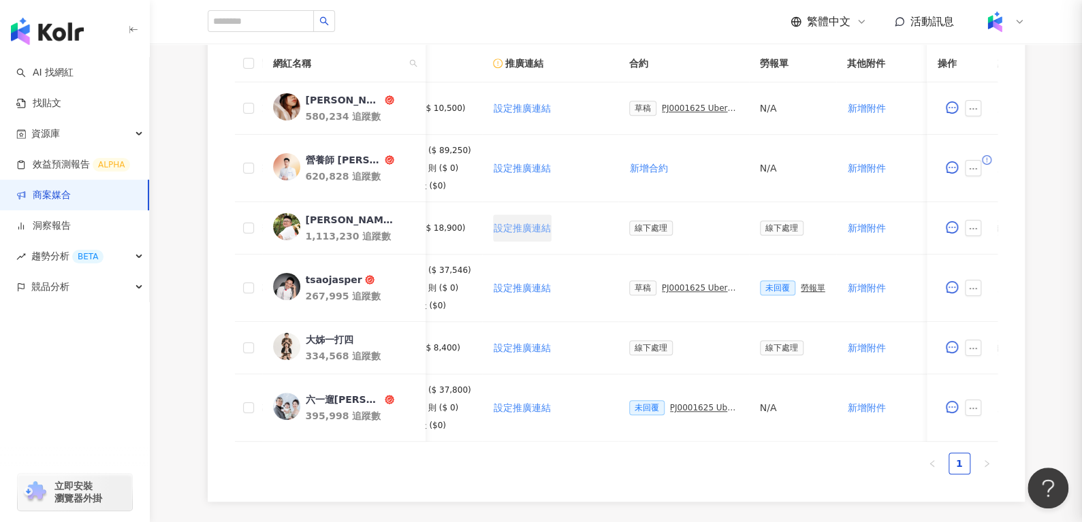
drag, startPoint x: 709, startPoint y: 24, endPoint x: 486, endPoint y: 236, distance: 307.7
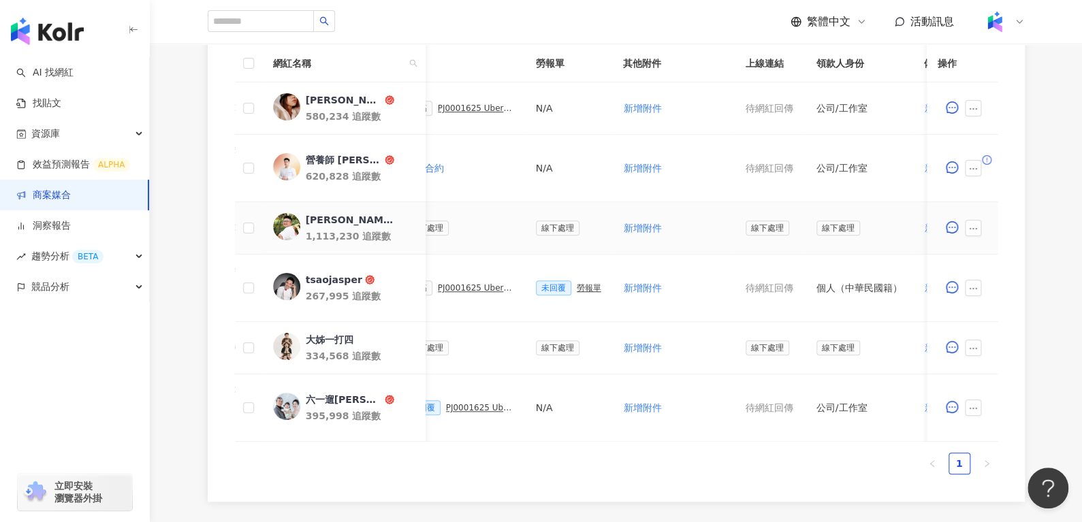
scroll to position [0, 598]
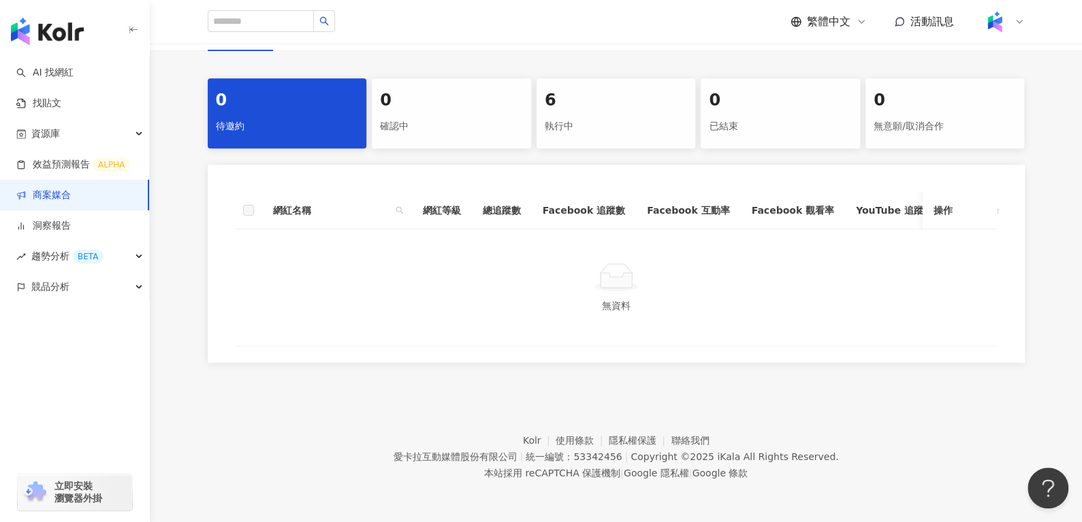
click at [605, 115] on div "執行中" at bounding box center [616, 126] width 143 height 23
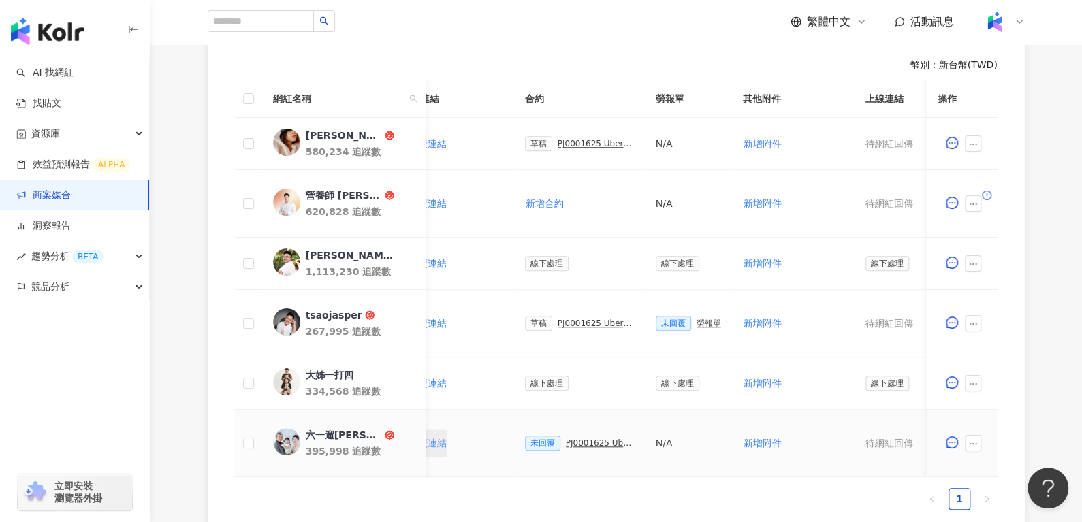
scroll to position [0, 295]
click at [591, 438] on div "PJ0001625 Uber Eats_生鮮雜貨Q3_KOL合作" at bounding box center [598, 443] width 68 height 10
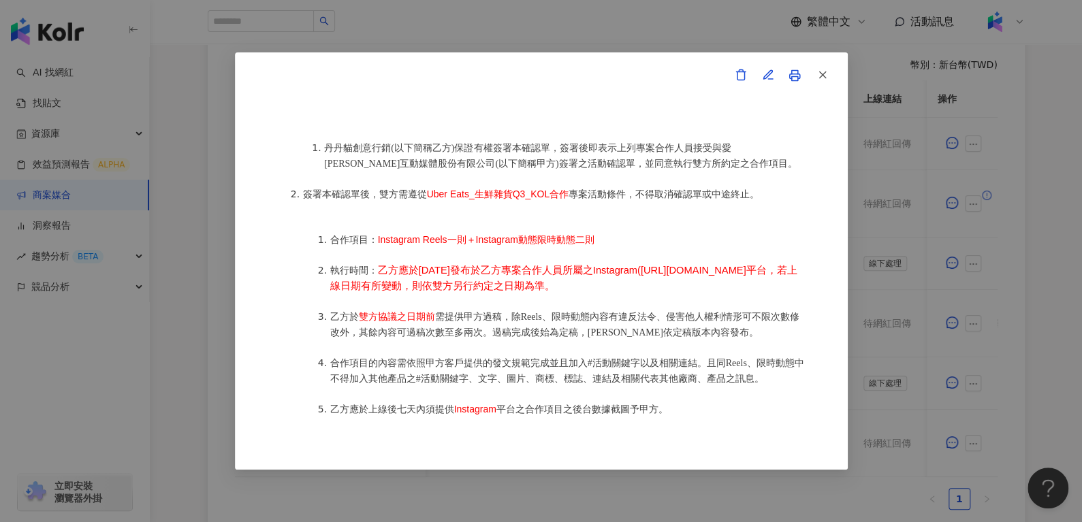
scroll to position [419, 0]
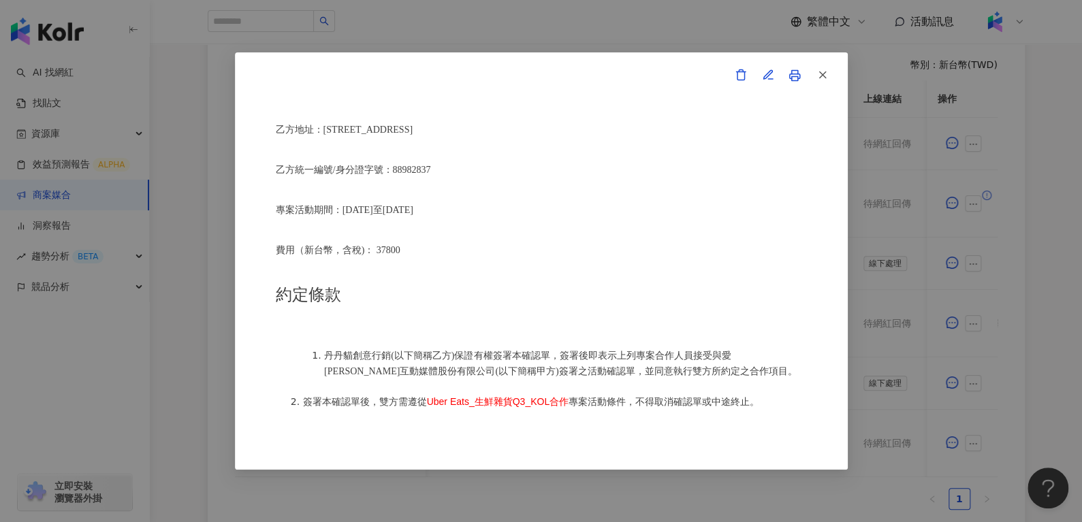
click at [801, 65] on link at bounding box center [794, 75] width 27 height 27
click at [825, 76] on icon "button" at bounding box center [822, 75] width 12 height 12
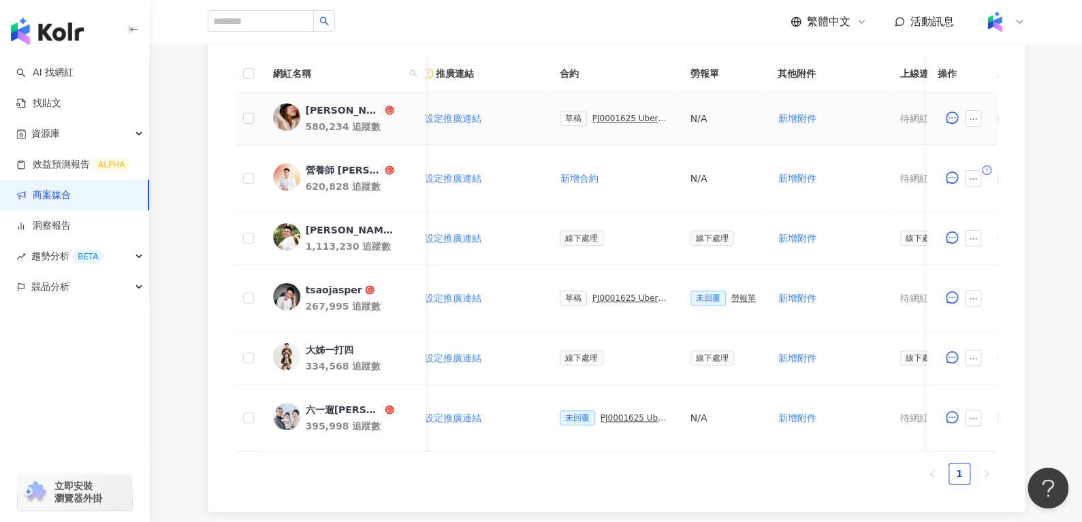
scroll to position [0, 255]
click at [603, 417] on div "PJ0001625 Uber Eats_生鮮雜貨Q3_KOL合作" at bounding box center [637, 418] width 68 height 10
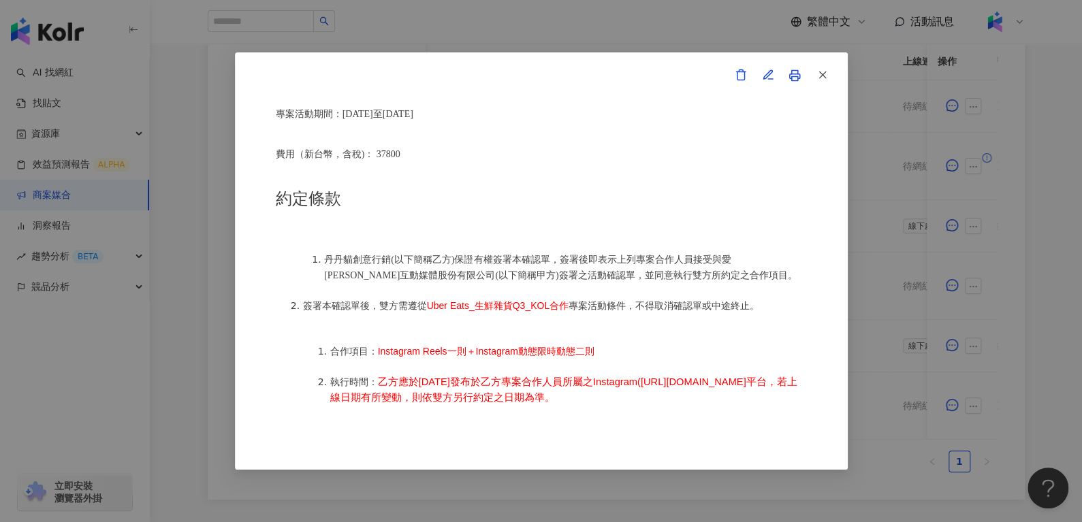
scroll to position [488, 0]
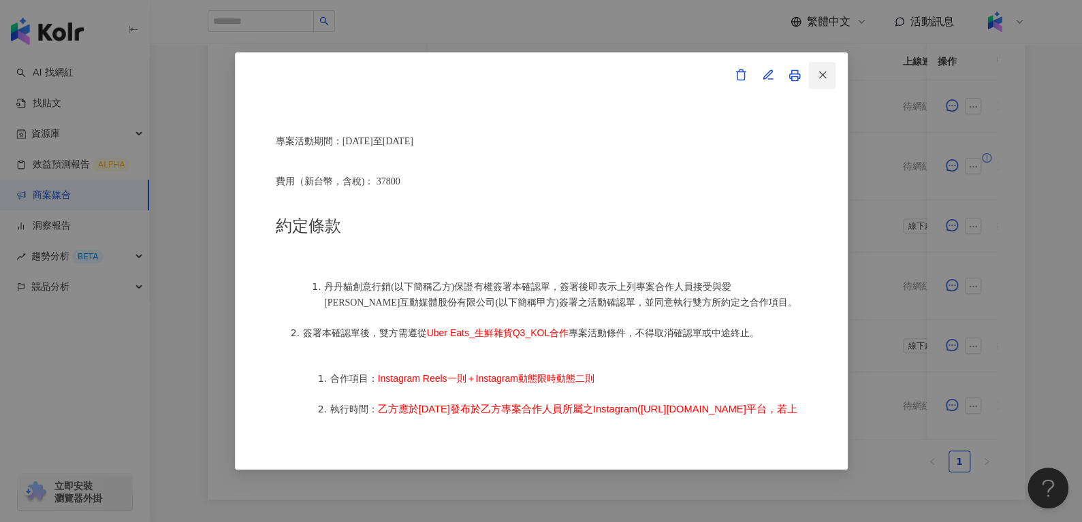
click at [818, 80] on icon "button" at bounding box center [822, 75] width 12 height 12
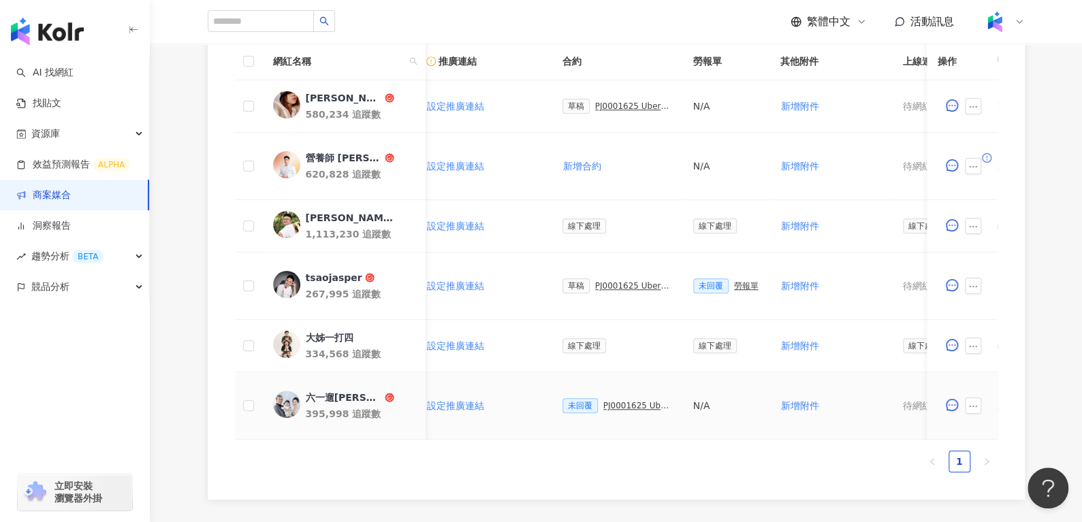
click at [605, 406] on div "PJ0001625 Uber Eats_生鮮雜貨Q3_KOL合作" at bounding box center [637, 406] width 68 height 10
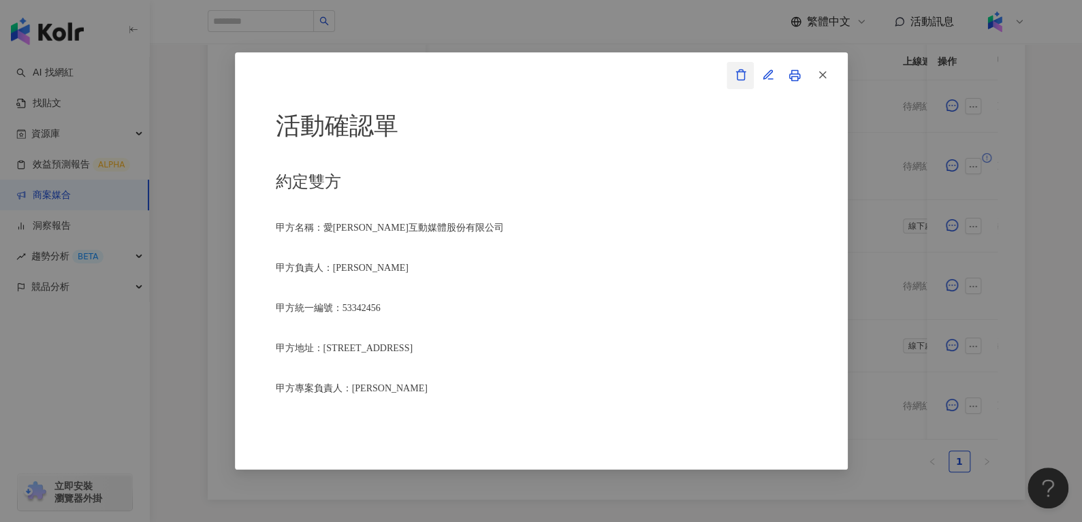
click at [743, 78] on icon "button" at bounding box center [741, 75] width 12 height 12
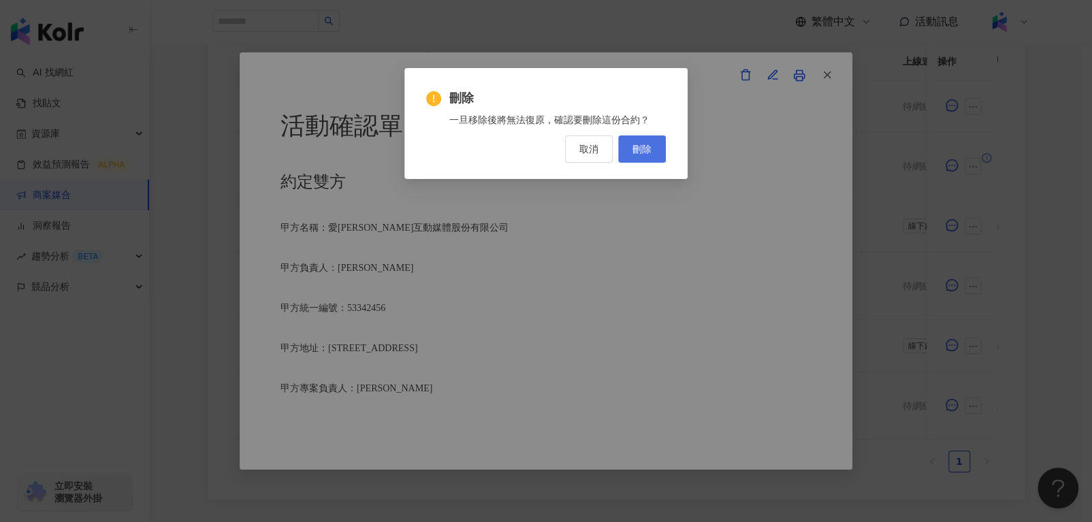
click at [636, 162] on div "刪除 一旦移除後將無法復原，確認要刪除這份合約？ 取消 刪除" at bounding box center [545, 123] width 283 height 111
click at [636, 159] on button "刪除" at bounding box center [642, 148] width 48 height 27
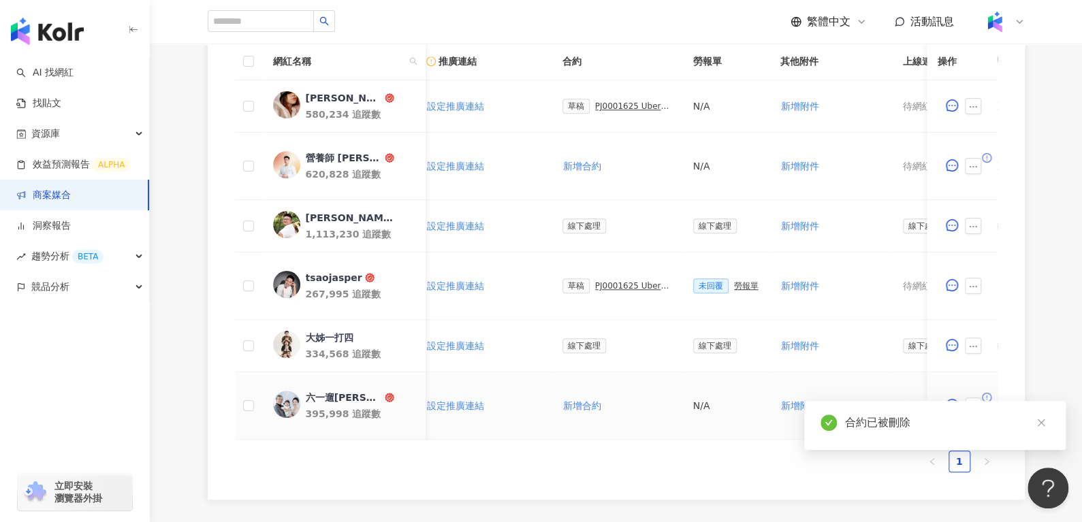
scroll to position [504, 0]
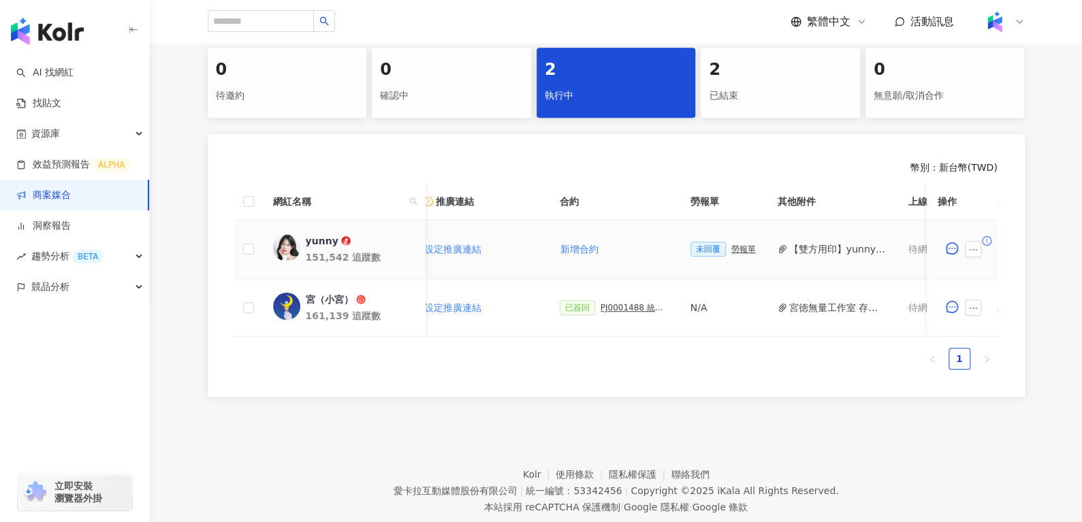
scroll to position [0, 288]
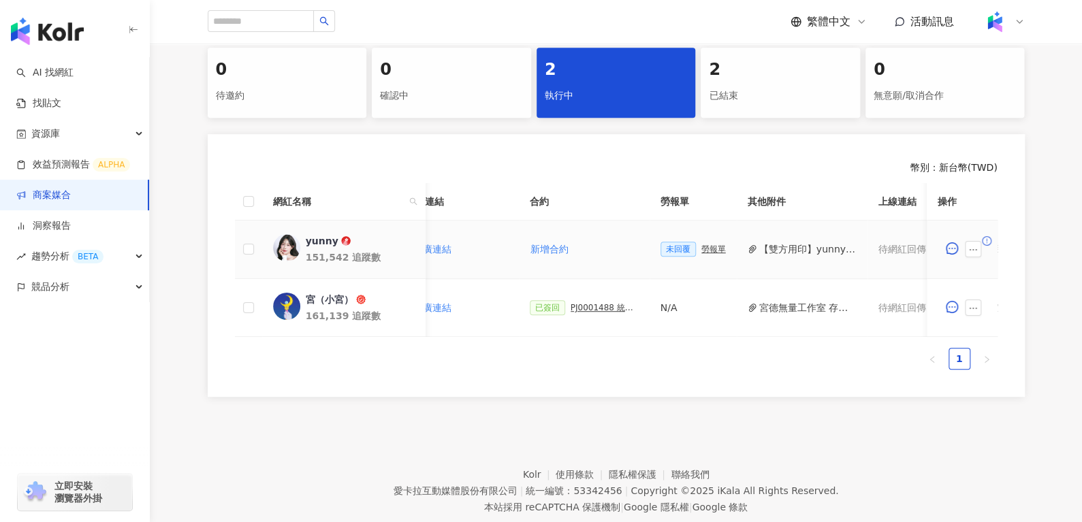
click at [777, 251] on button "【雙方用印】yunny_PJ0001488 統一藥品_雅漾_極速清爽控油防曬液史奴比組_202506_KOL合作.pdf" at bounding box center [807, 249] width 97 height 15
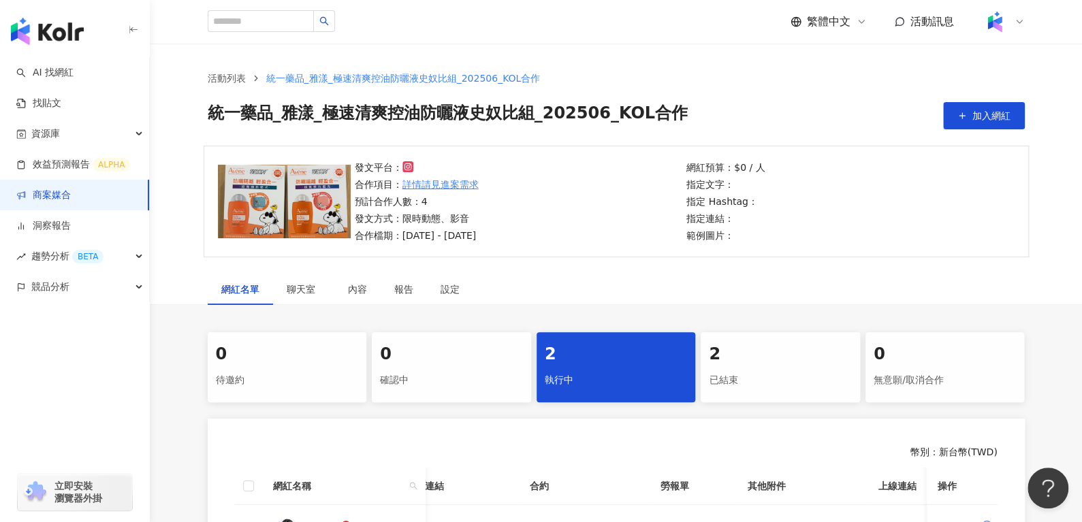
scroll to position [0, 0]
